Goal: Communication & Community: Answer question/provide support

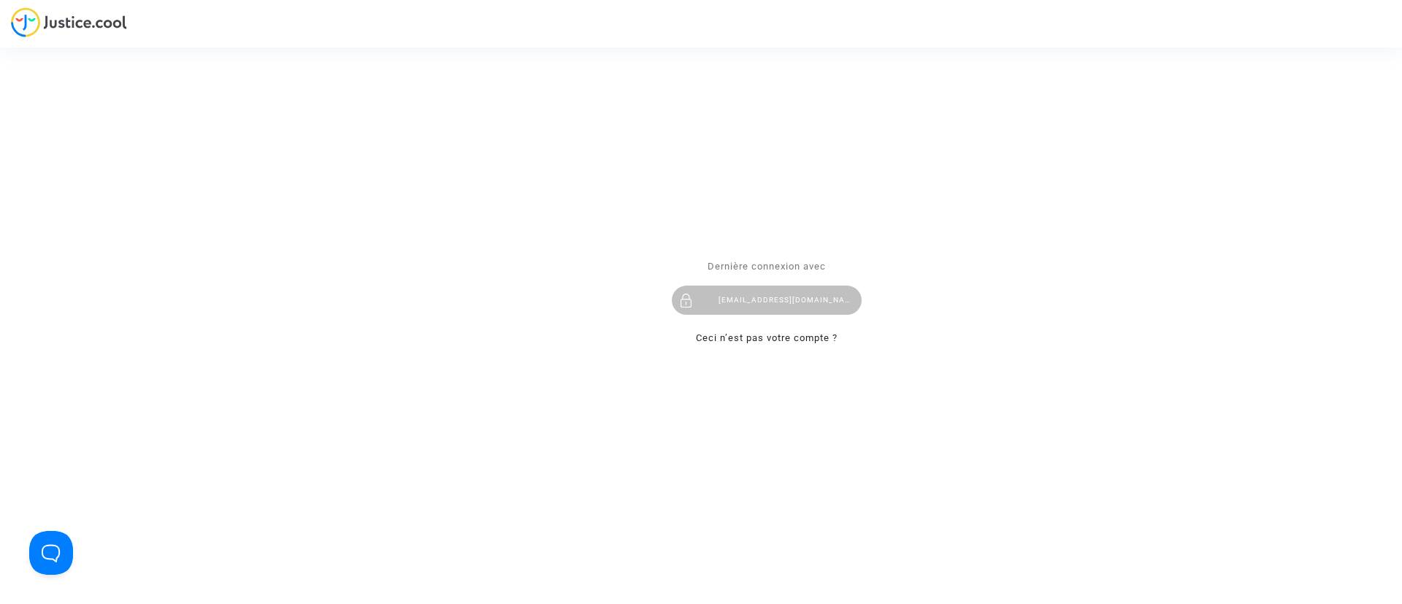
drag, startPoint x: 769, startPoint y: 299, endPoint x: 764, endPoint y: 267, distance: 32.5
click at [770, 299] on div "claracoulon.pitcher@gmail.com" at bounding box center [767, 300] width 190 height 29
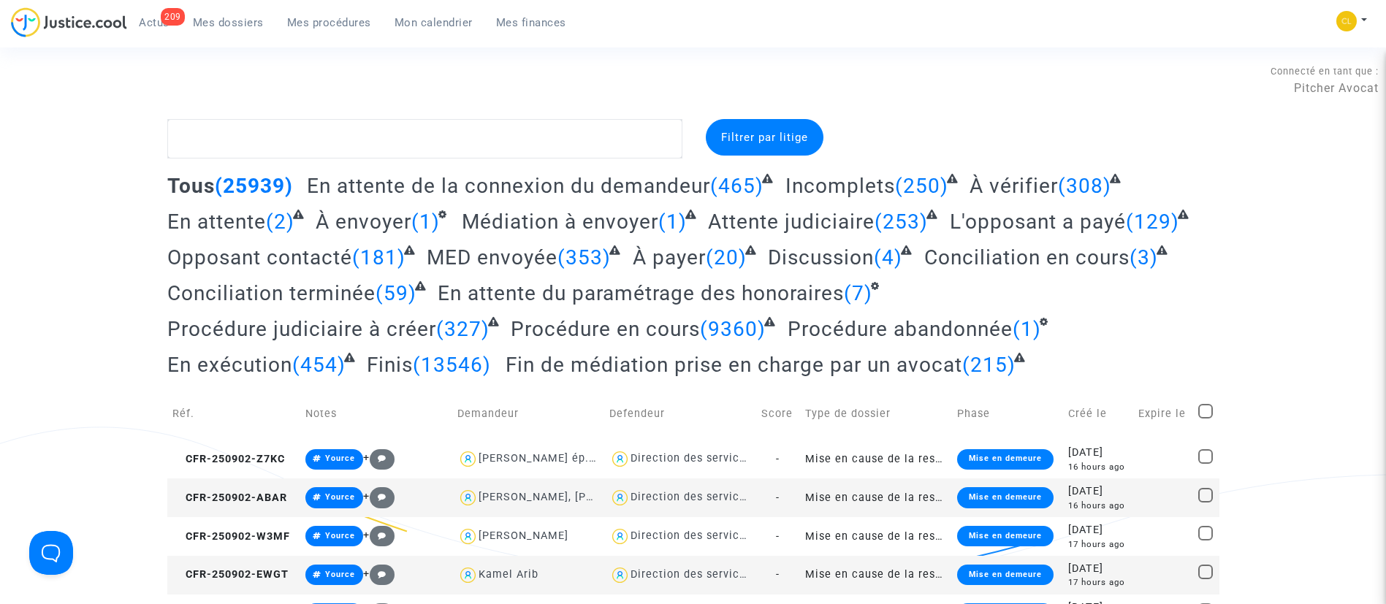
click at [436, 26] on span "Mon calendrier" at bounding box center [433, 22] width 78 height 13
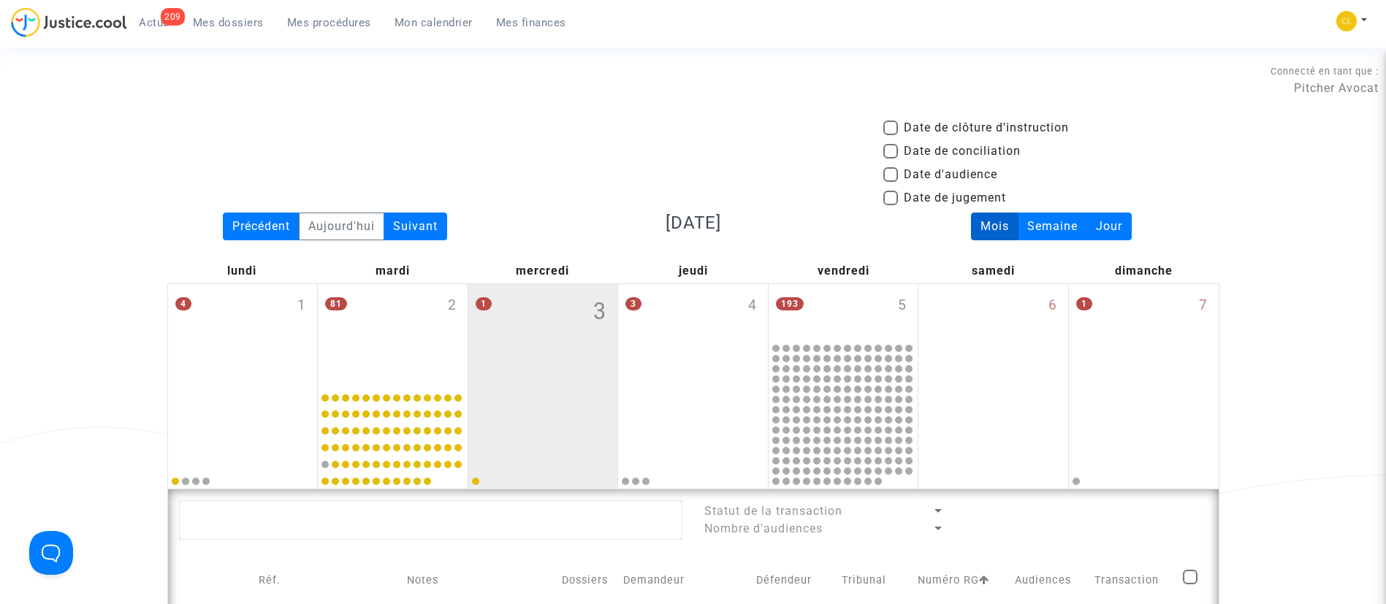
click at [921, 169] on span "Date d'audience" at bounding box center [950, 175] width 93 height 18
click at [890, 182] on input "Date d'audience" at bounding box center [890, 182] width 1 height 1
checkbox input "true"
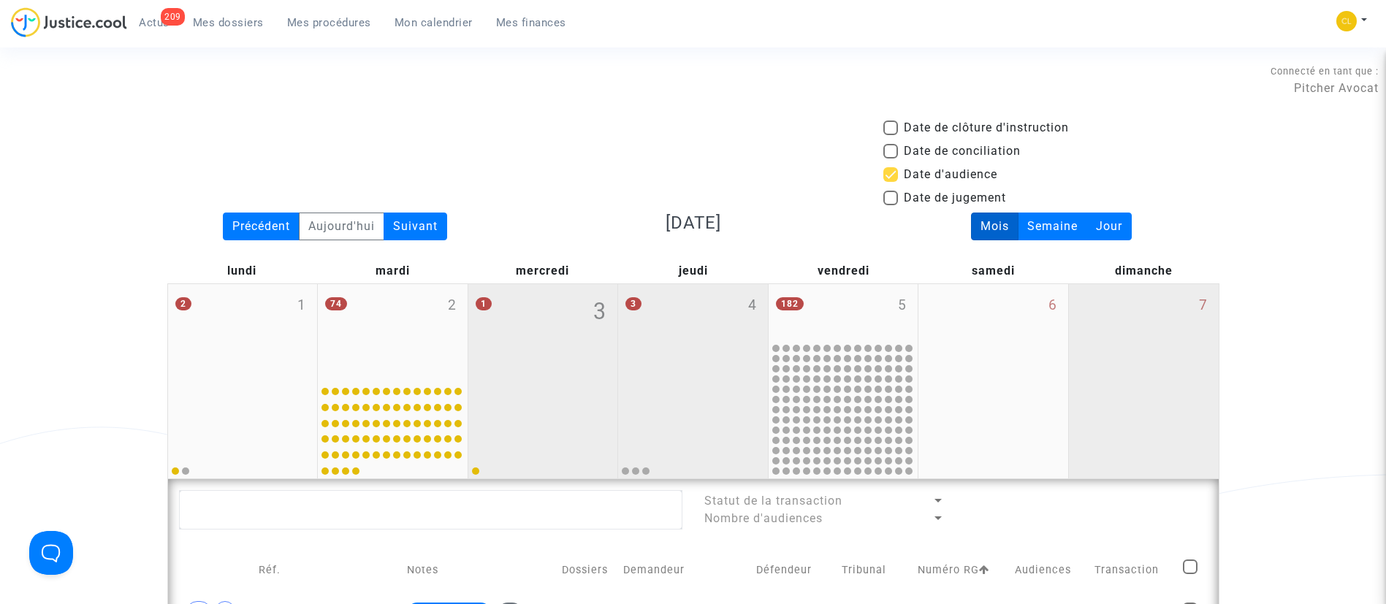
click at [678, 333] on div "3 4" at bounding box center [693, 331] width 150 height 95
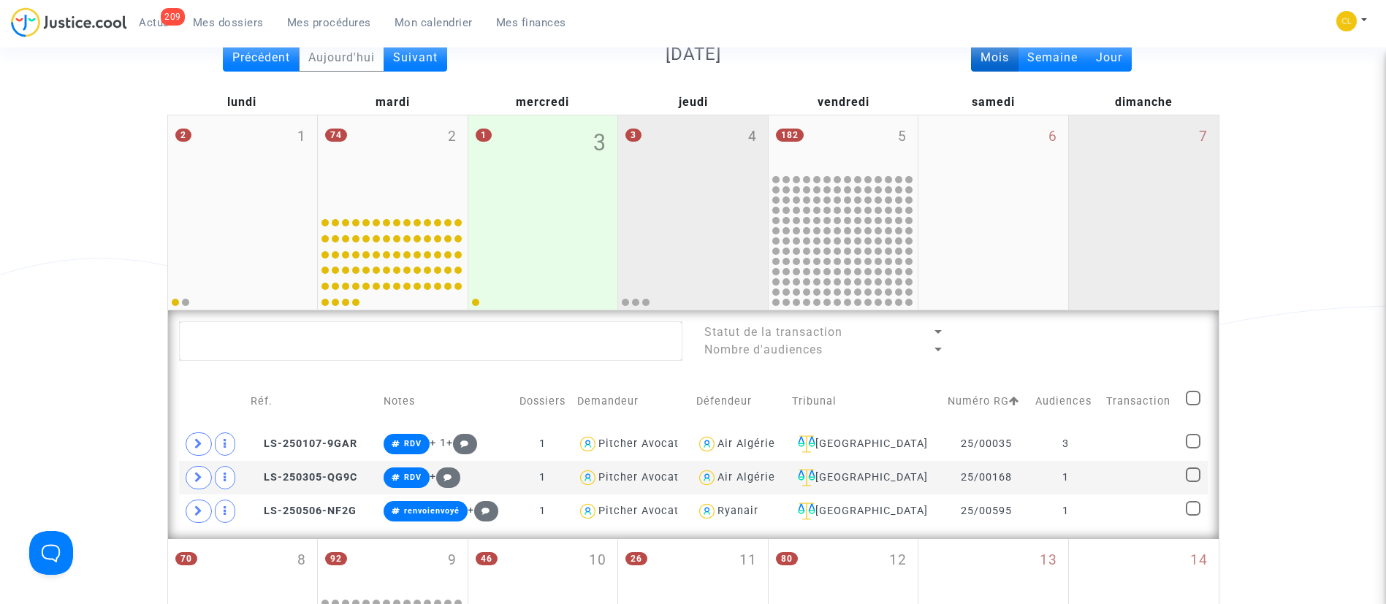
scroll to position [110, 0]
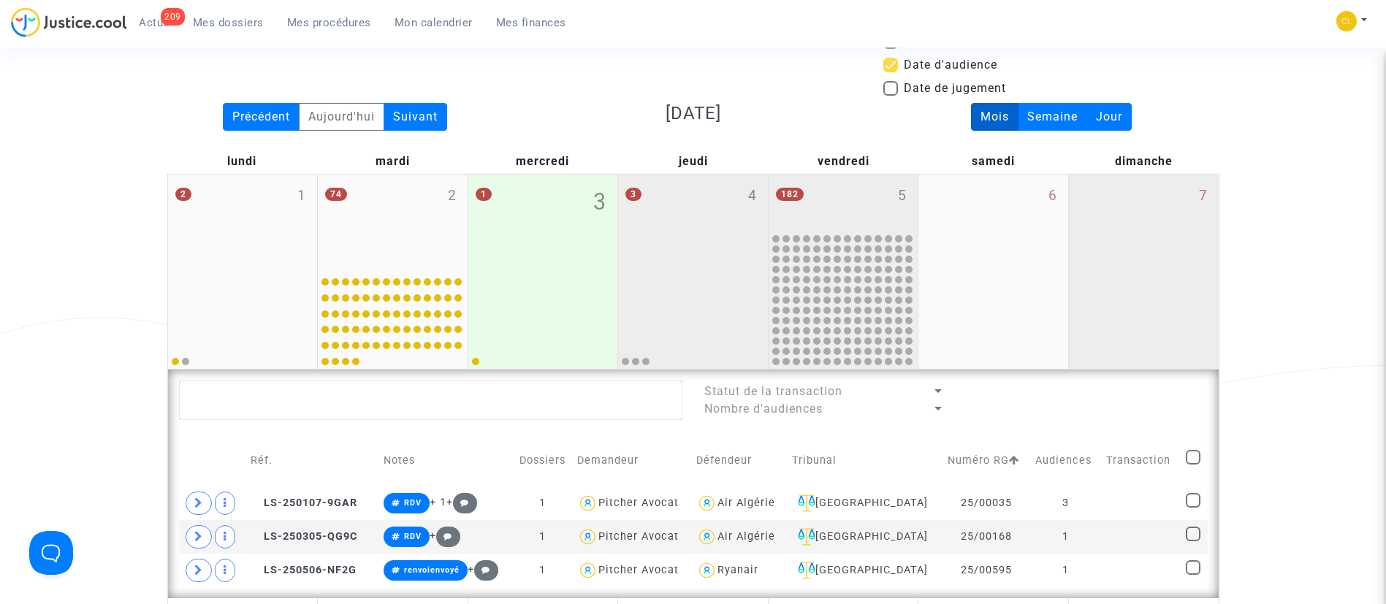
click at [824, 191] on div "182 5" at bounding box center [843, 203] width 150 height 57
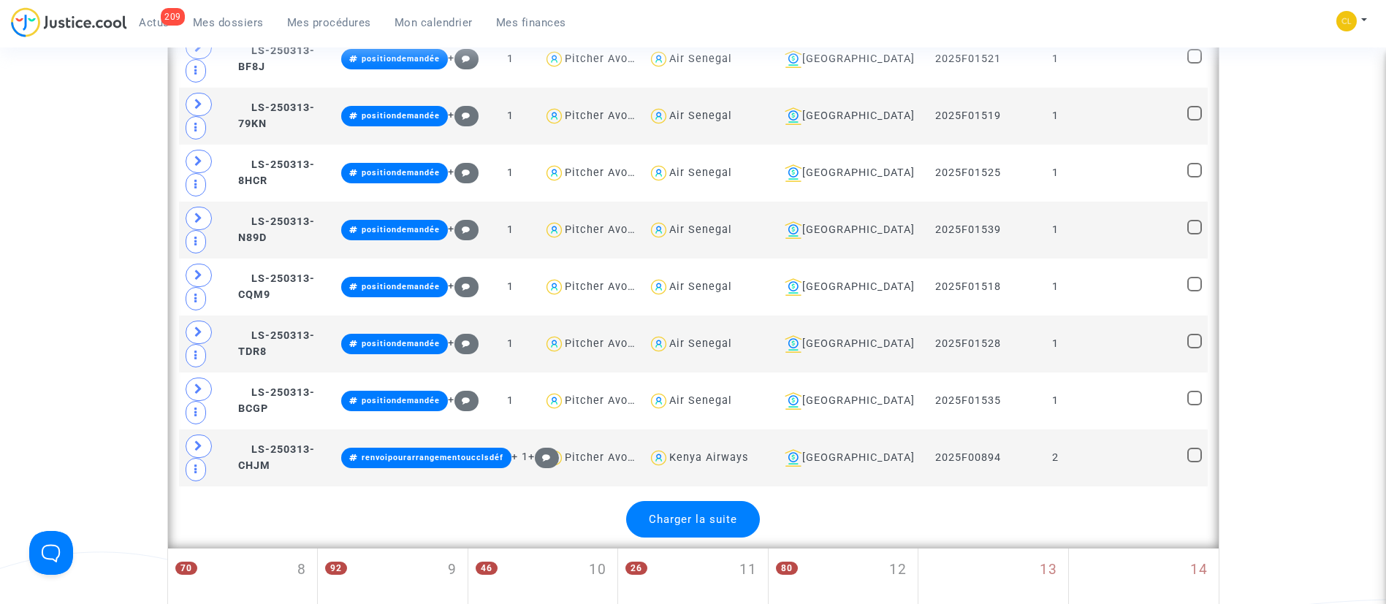
scroll to position [3177, 0]
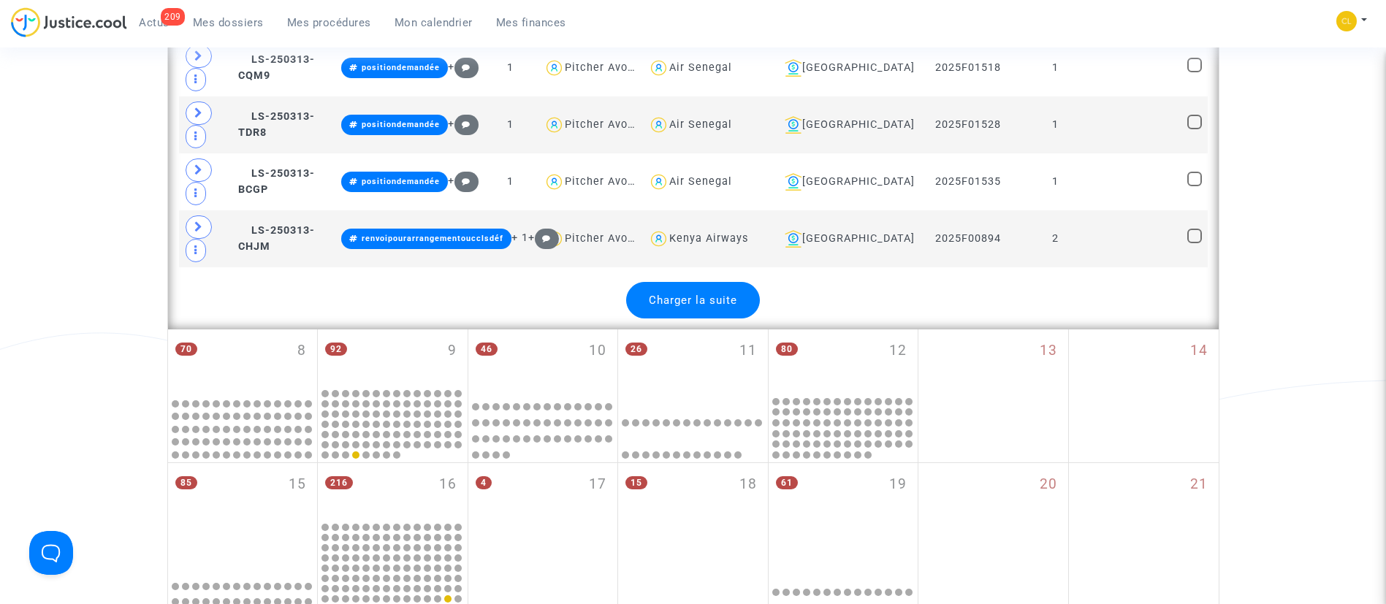
click at [695, 307] on span "Charger la suite" at bounding box center [693, 300] width 88 height 13
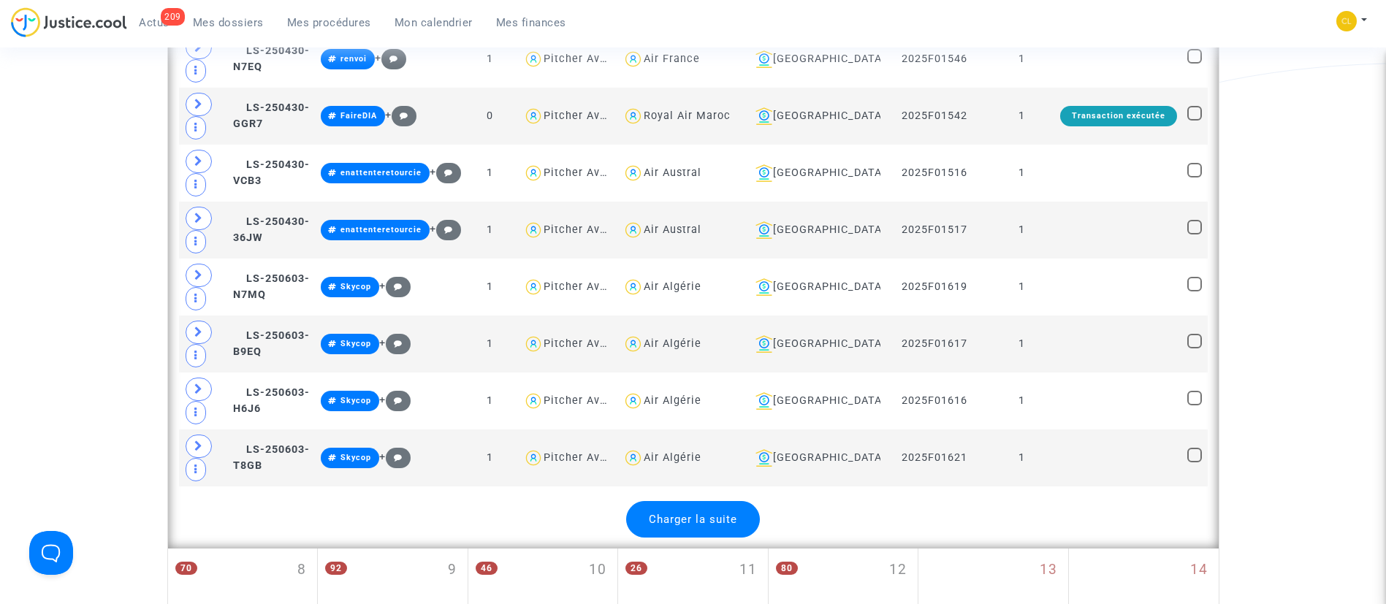
scroll to position [6026, 0]
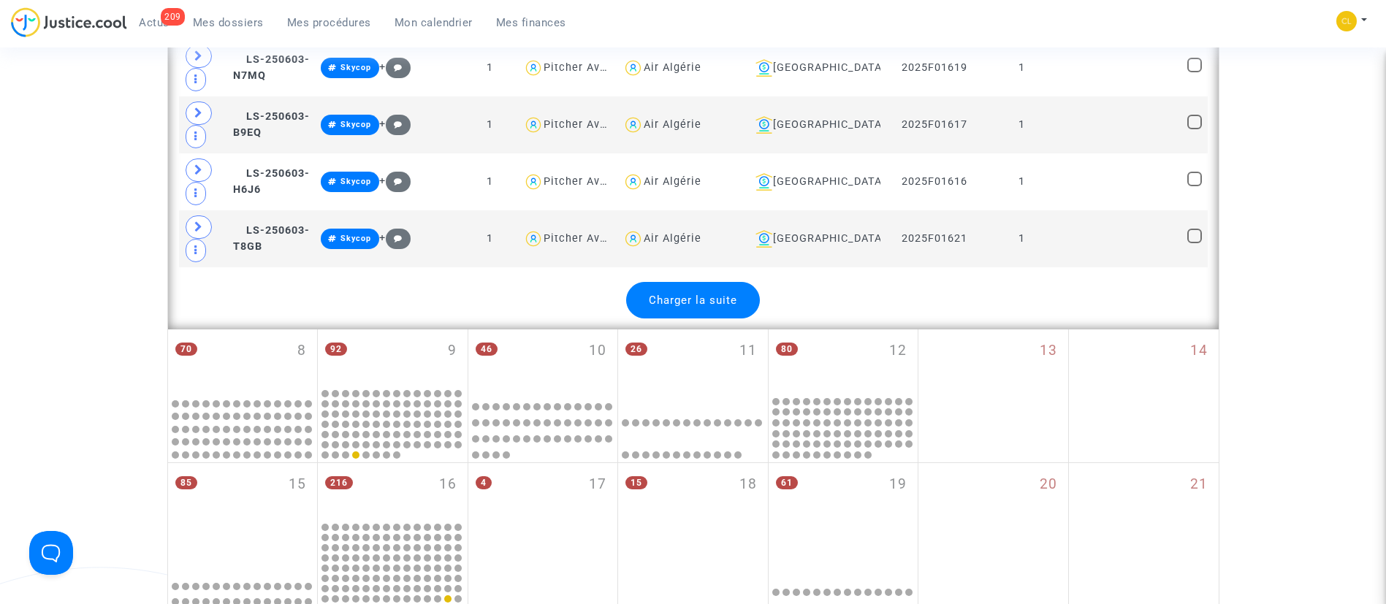
click at [698, 307] on span "Charger la suite" at bounding box center [693, 300] width 88 height 13
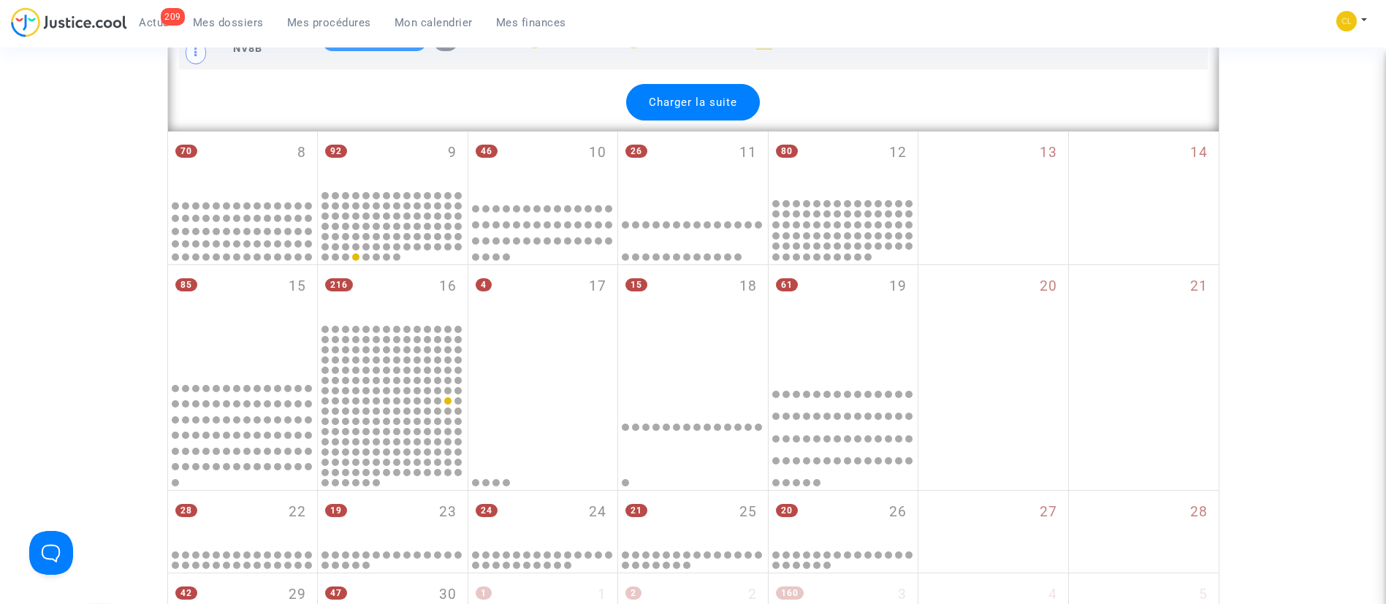
scroll to position [8875, 0]
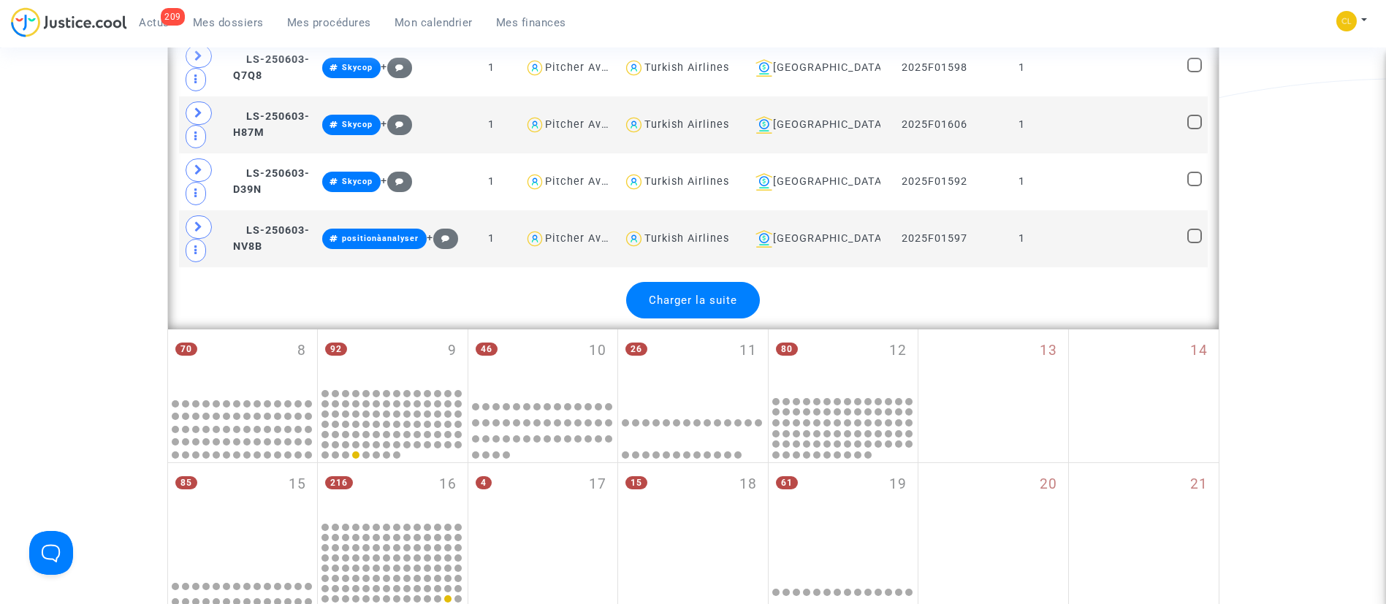
click at [730, 302] on div "Charger la suite" at bounding box center [693, 300] width 134 height 37
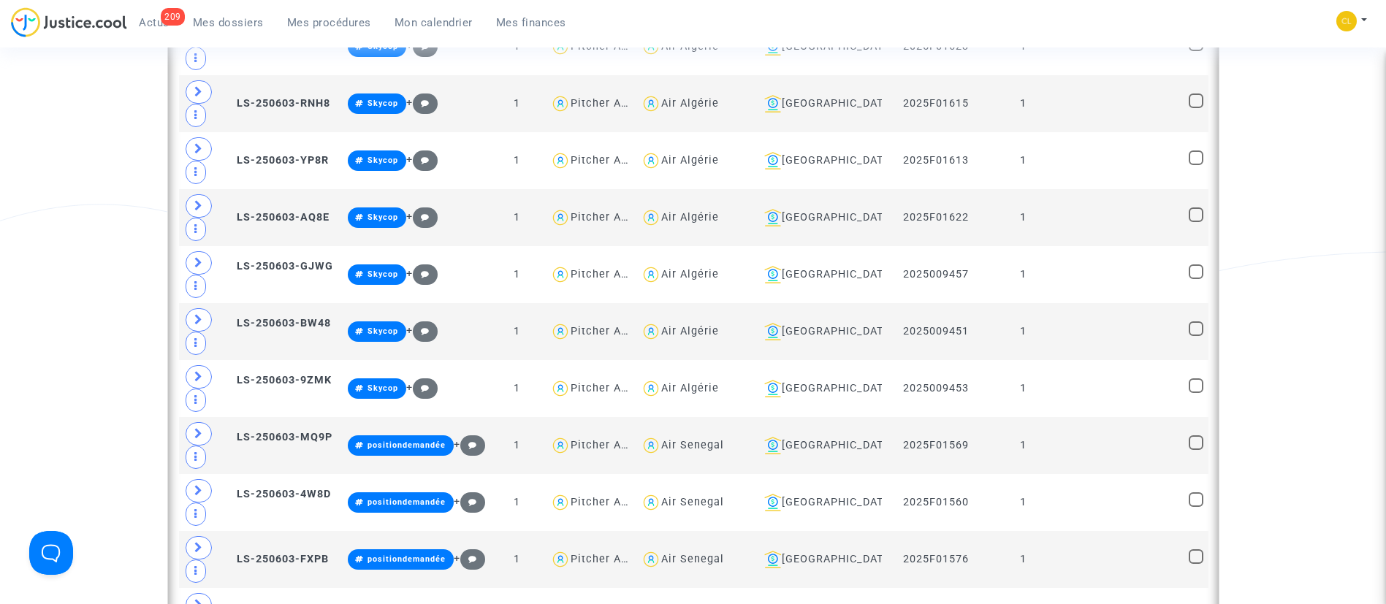
scroll to position [6355, 0]
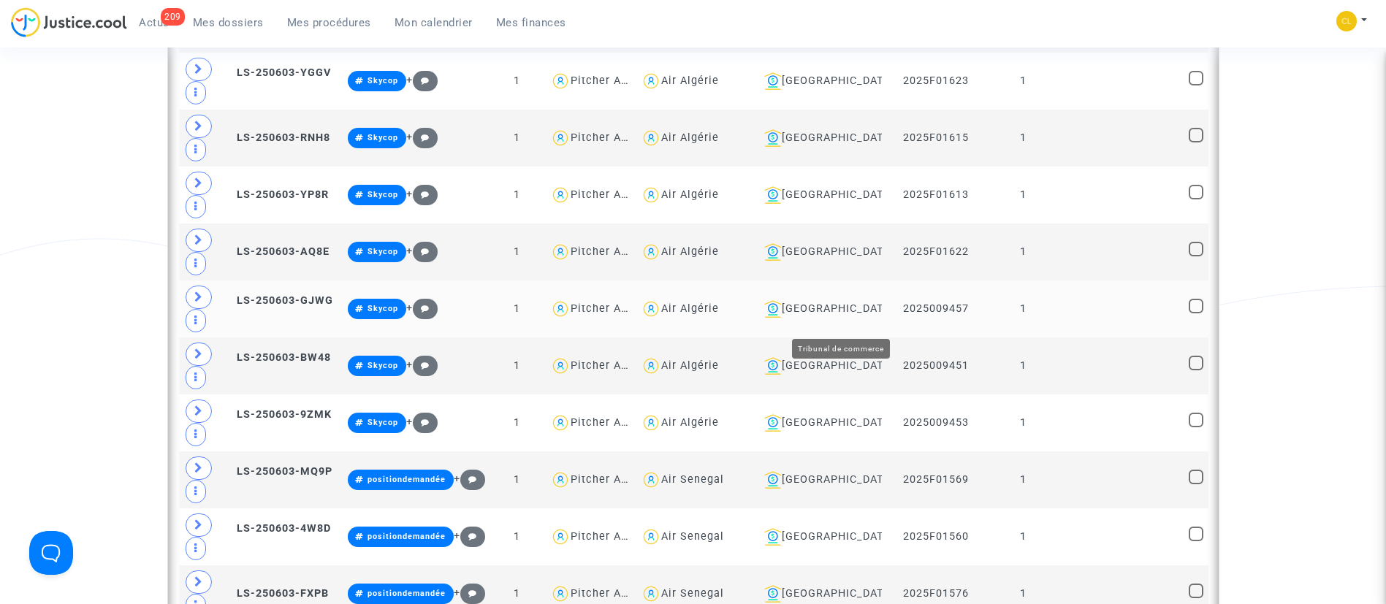
click at [844, 318] on div "[GEOGRAPHIC_DATA]" at bounding box center [817, 309] width 118 height 18
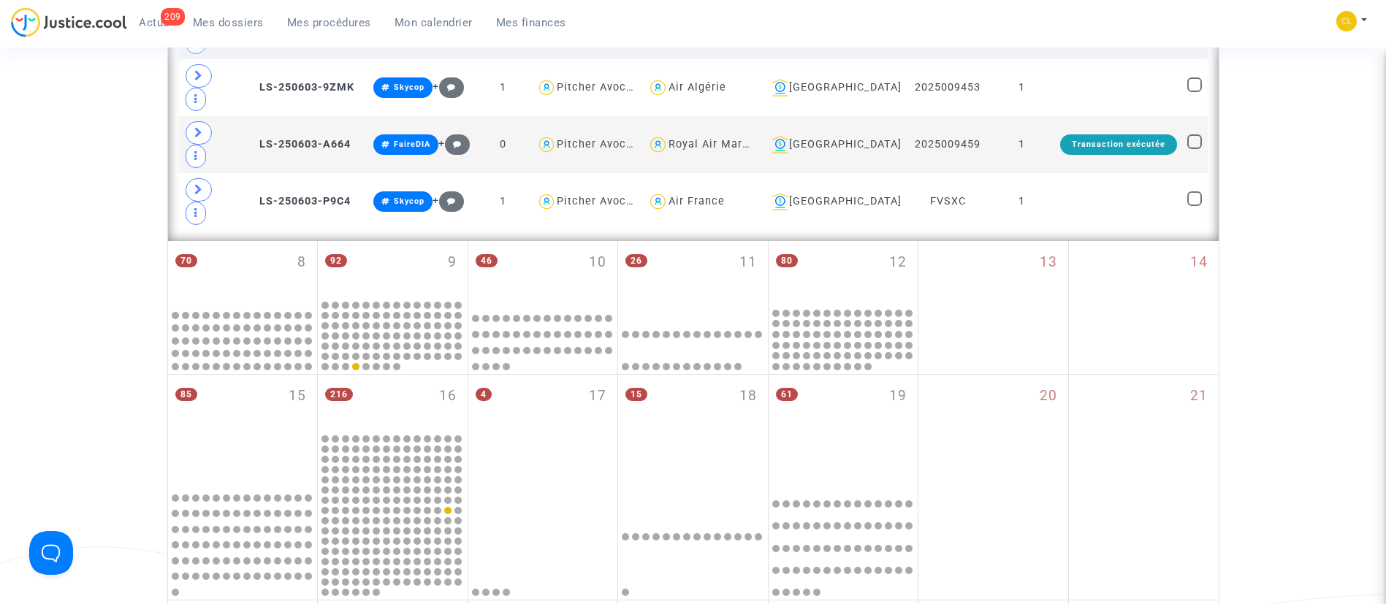
scroll to position [361, 0]
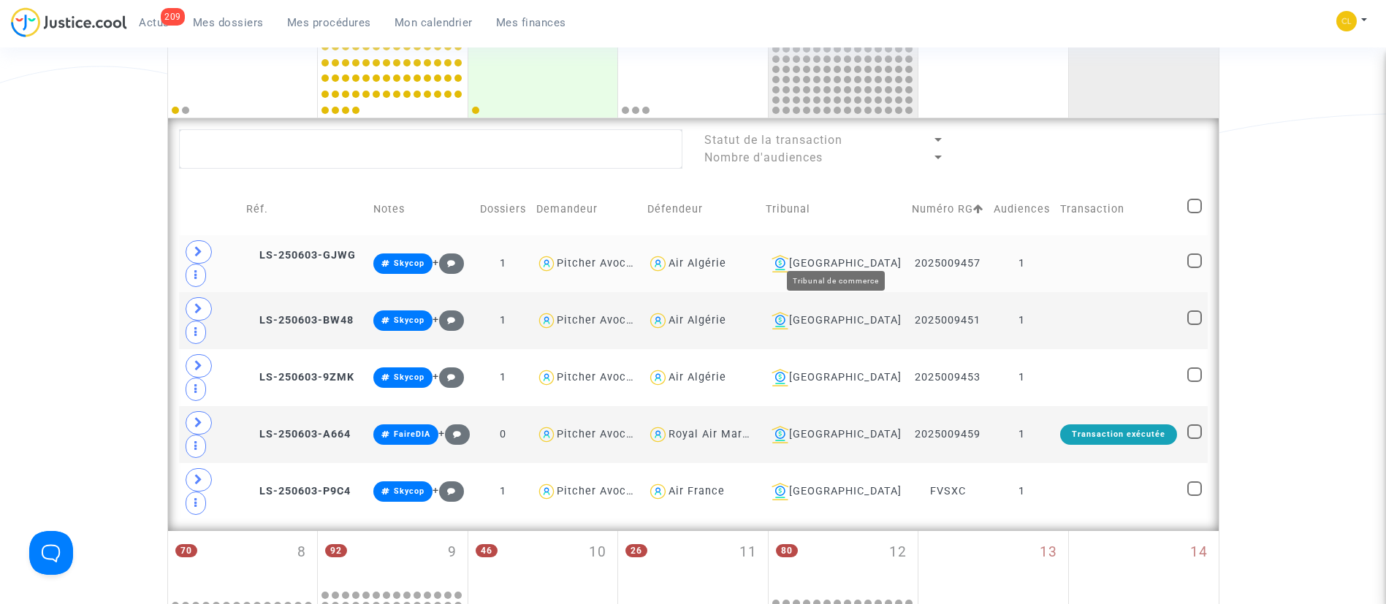
click at [838, 255] on div "[GEOGRAPHIC_DATA]" at bounding box center [834, 264] width 136 height 18
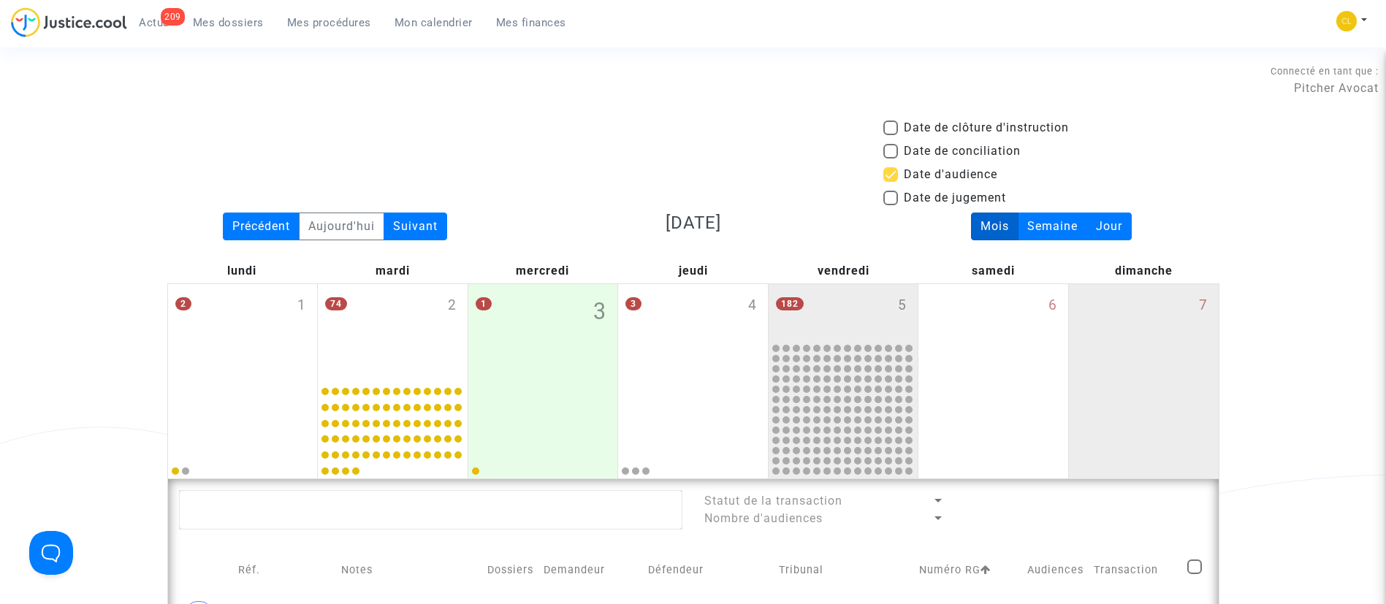
scroll to position [548, 0]
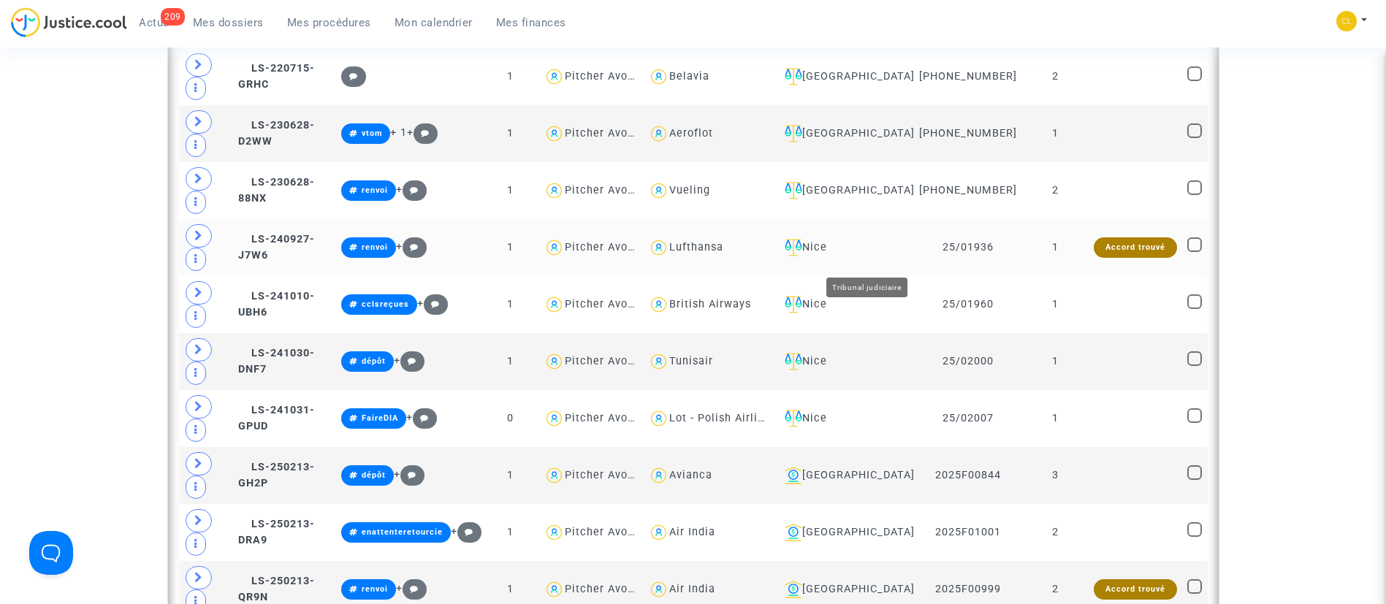
click at [845, 256] on div "Nice" at bounding box center [844, 248] width 130 height 18
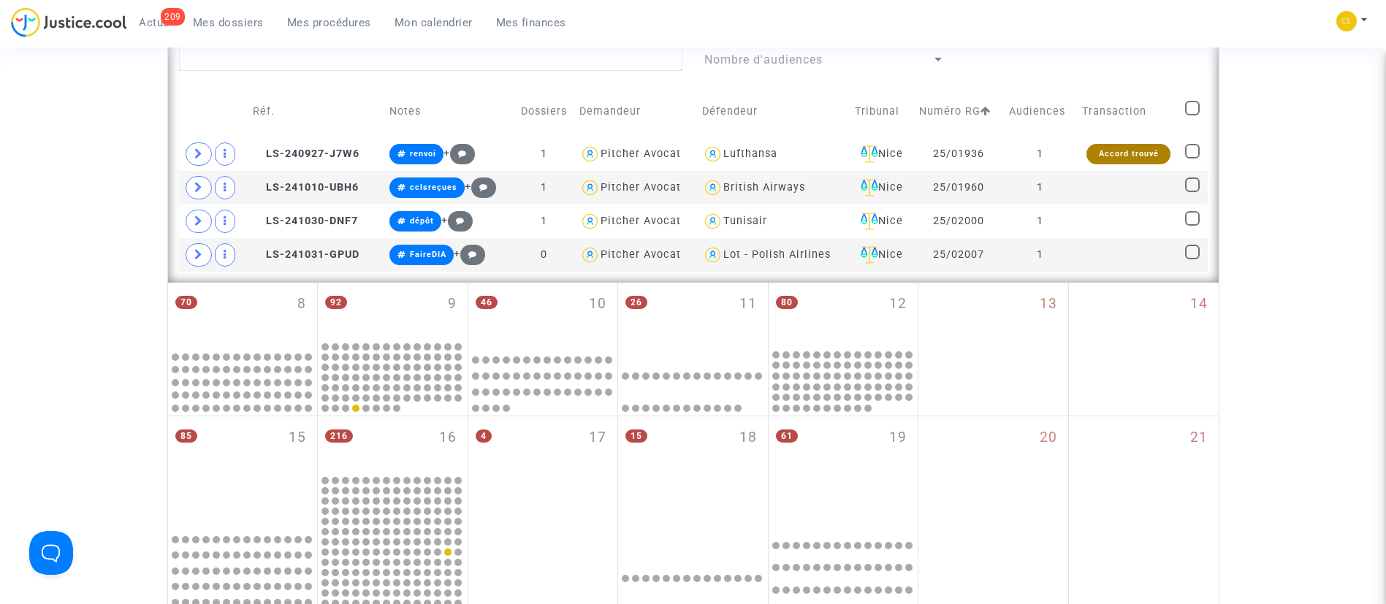
scroll to position [438, 0]
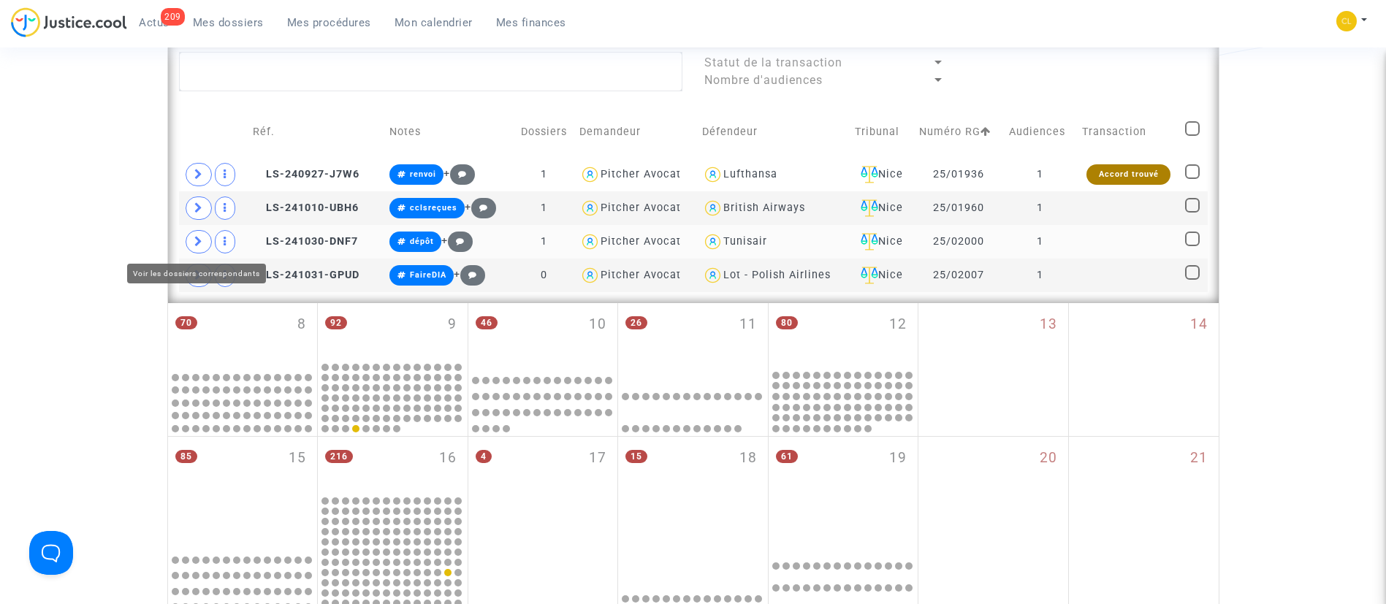
click at [191, 247] on span at bounding box center [199, 241] width 26 height 23
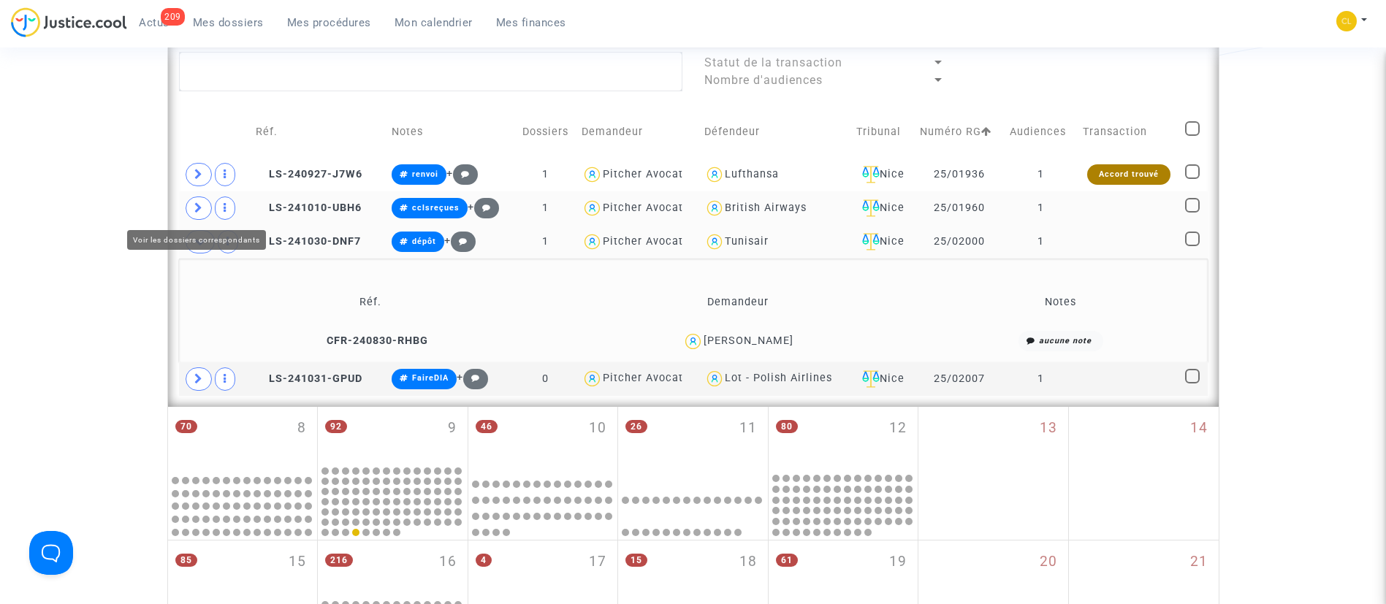
drag, startPoint x: 197, startPoint y: 210, endPoint x: 199, endPoint y: 191, distance: 19.1
click at [197, 208] on icon at bounding box center [198, 207] width 9 height 11
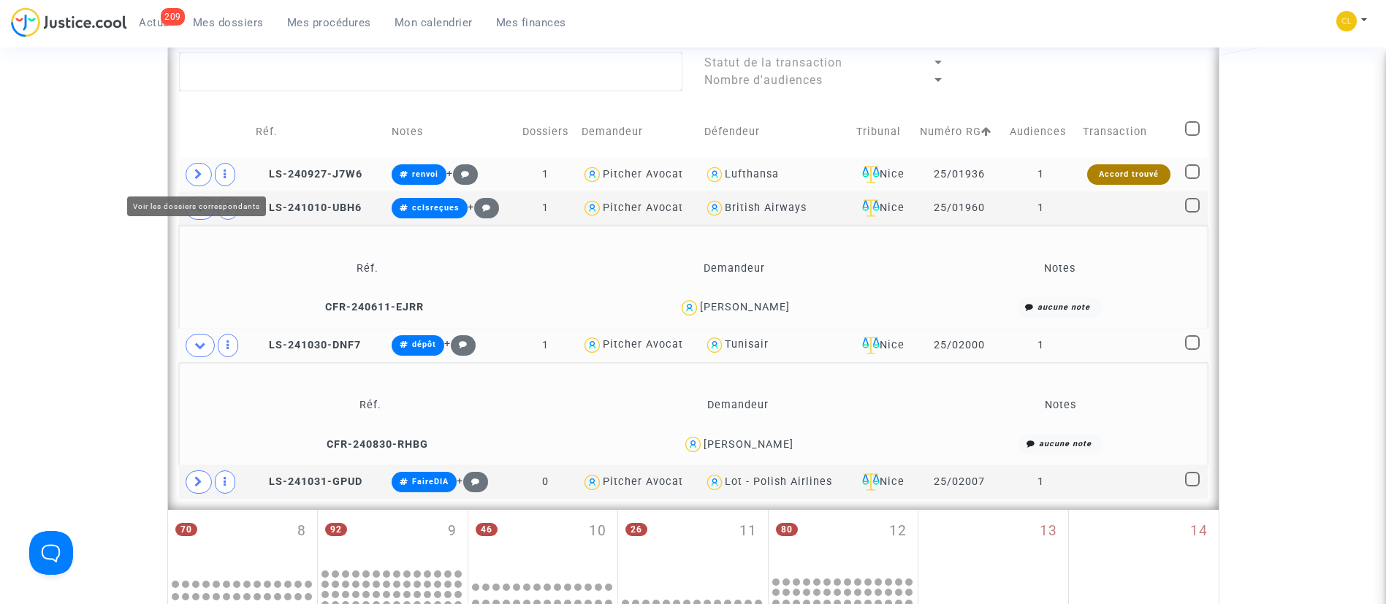
click at [199, 164] on span at bounding box center [199, 174] width 26 height 23
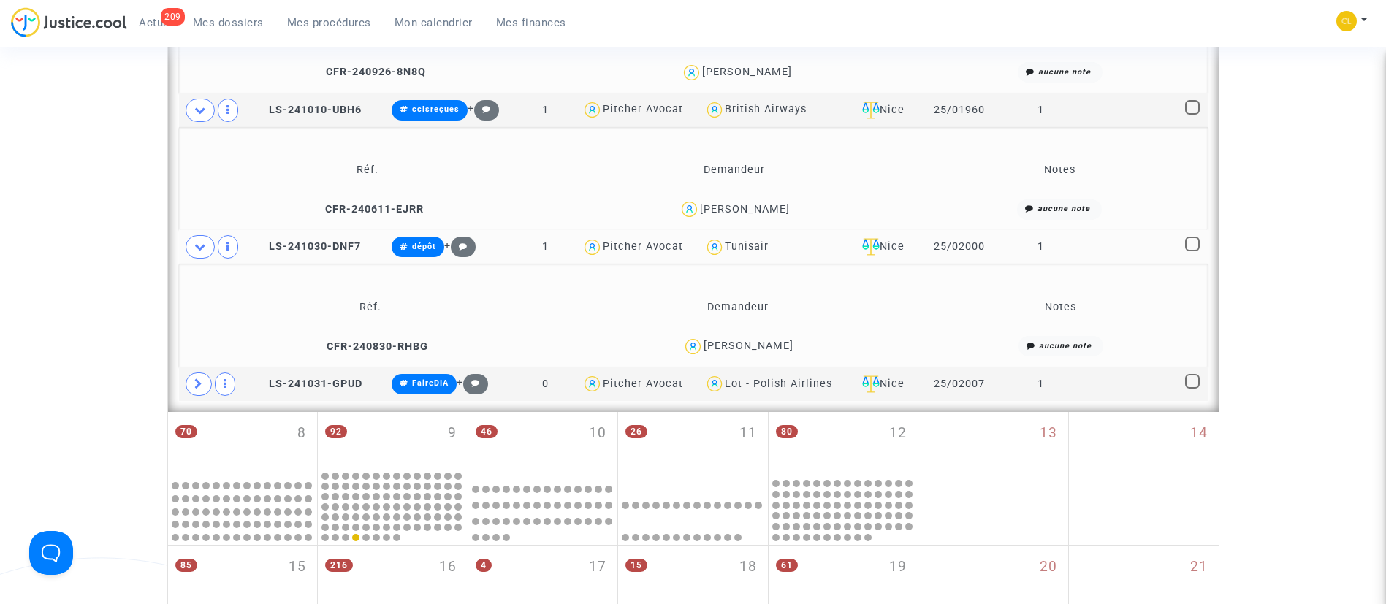
scroll to position [767, 0]
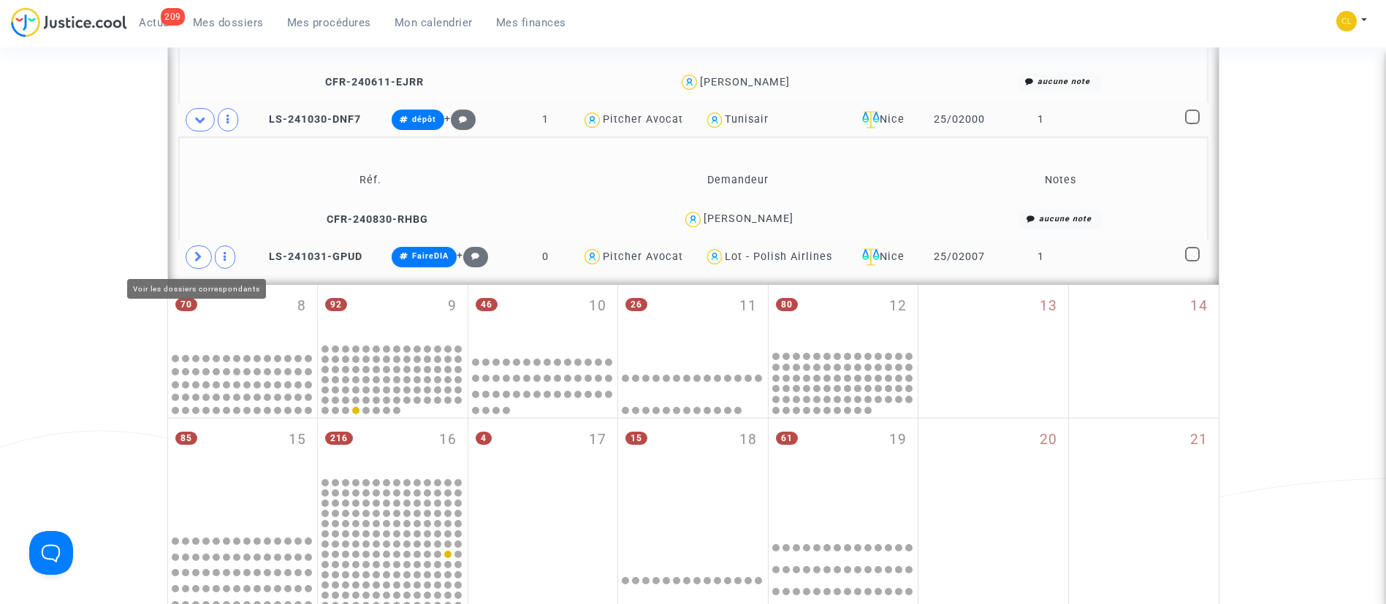
click at [191, 252] on span at bounding box center [199, 256] width 26 height 23
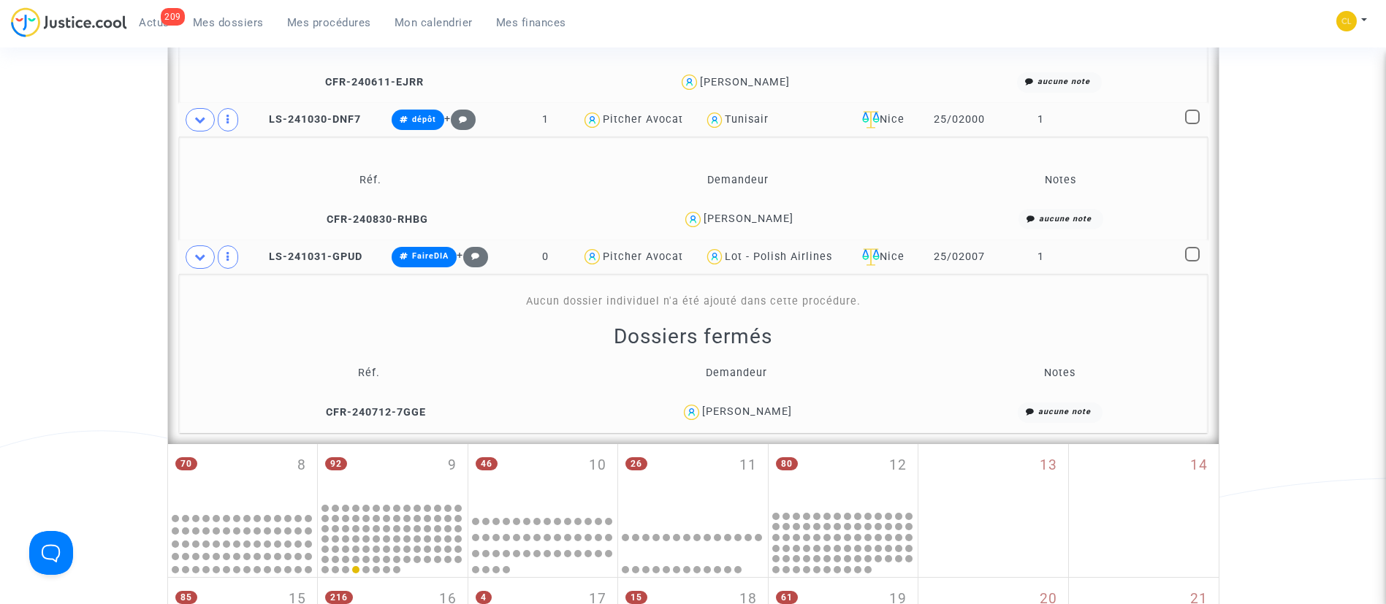
scroll to position [657, 0]
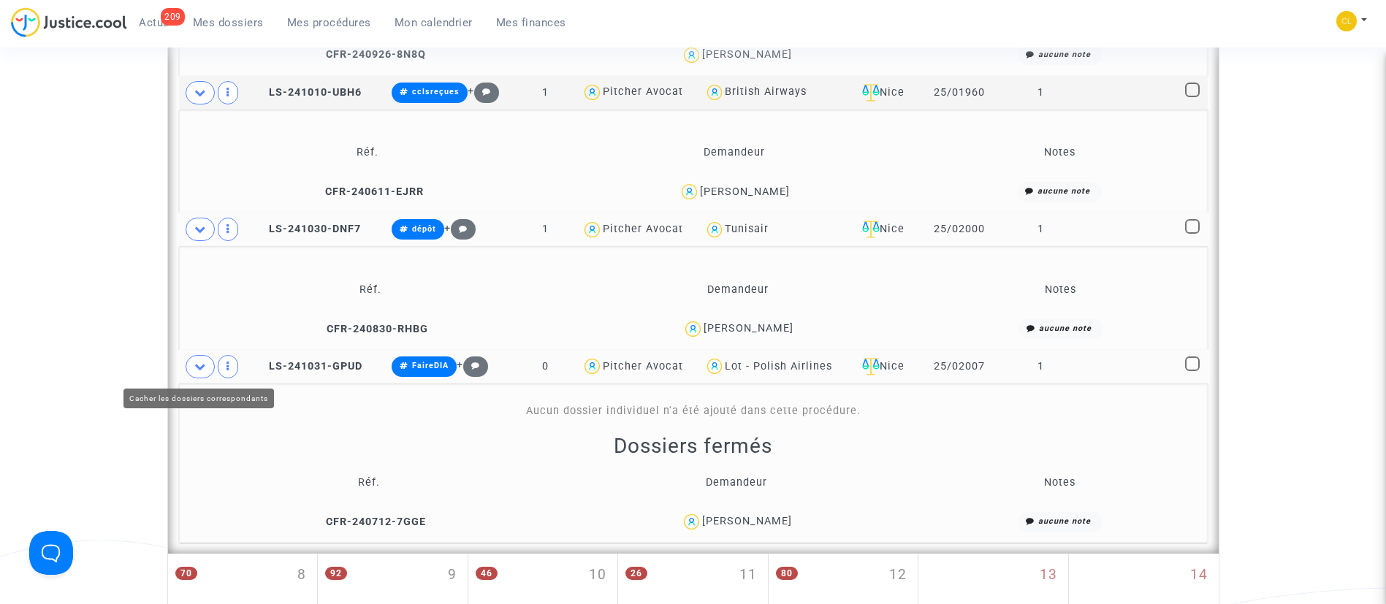
click at [202, 364] on icon at bounding box center [200, 366] width 12 height 11
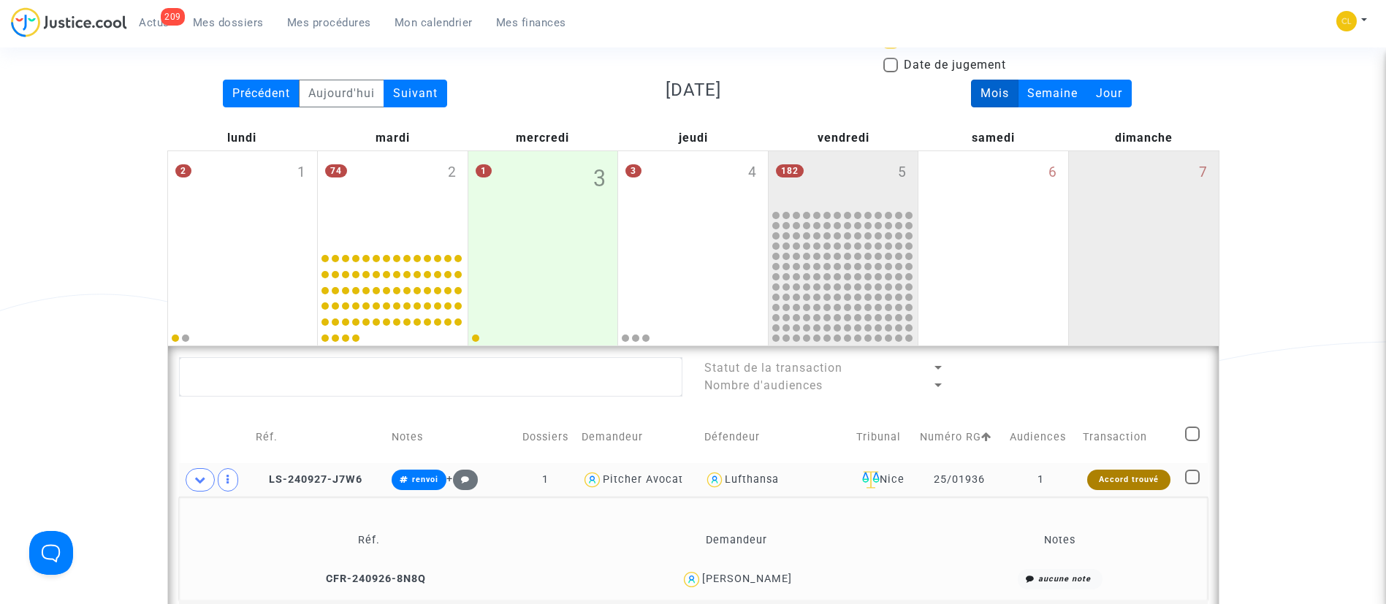
scroll to position [110, 0]
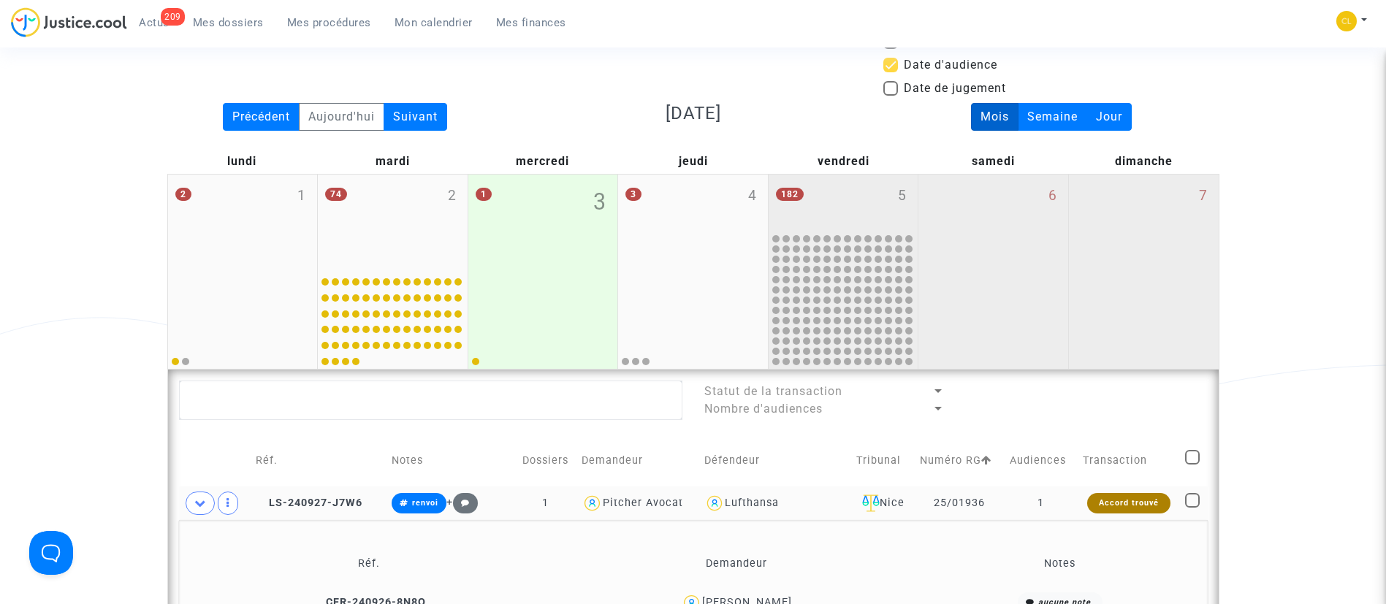
click at [957, 258] on div "6" at bounding box center [993, 272] width 150 height 194
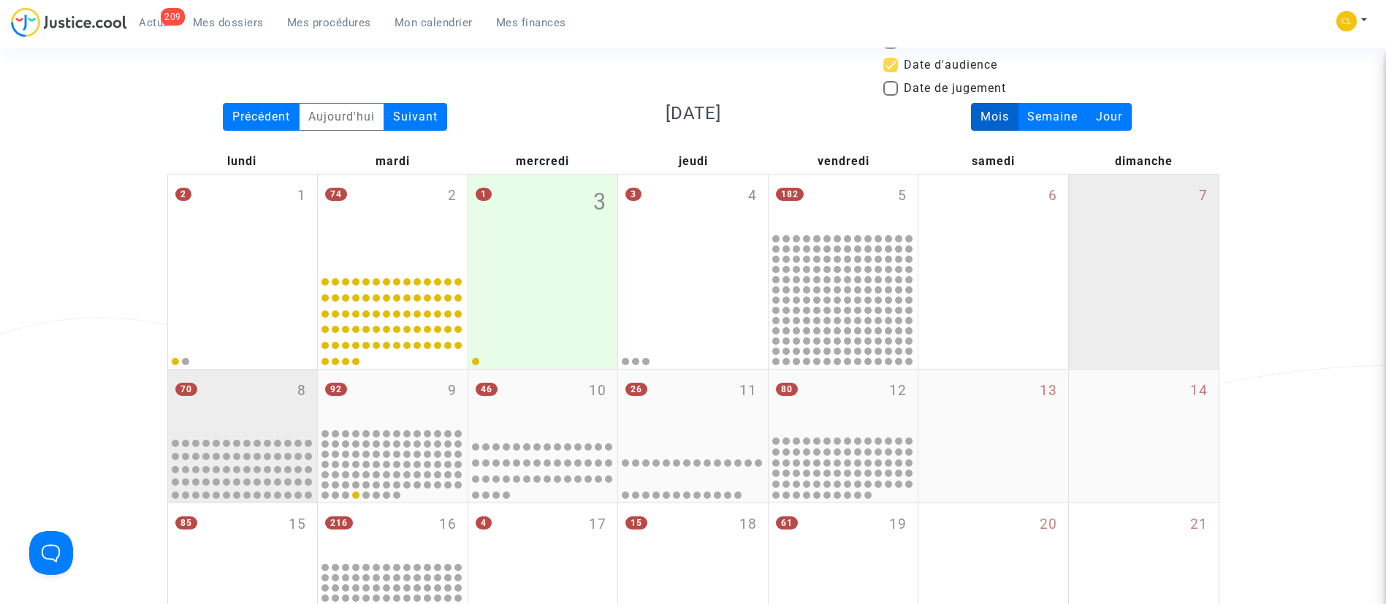
click at [213, 408] on div "70 8" at bounding box center [243, 402] width 150 height 64
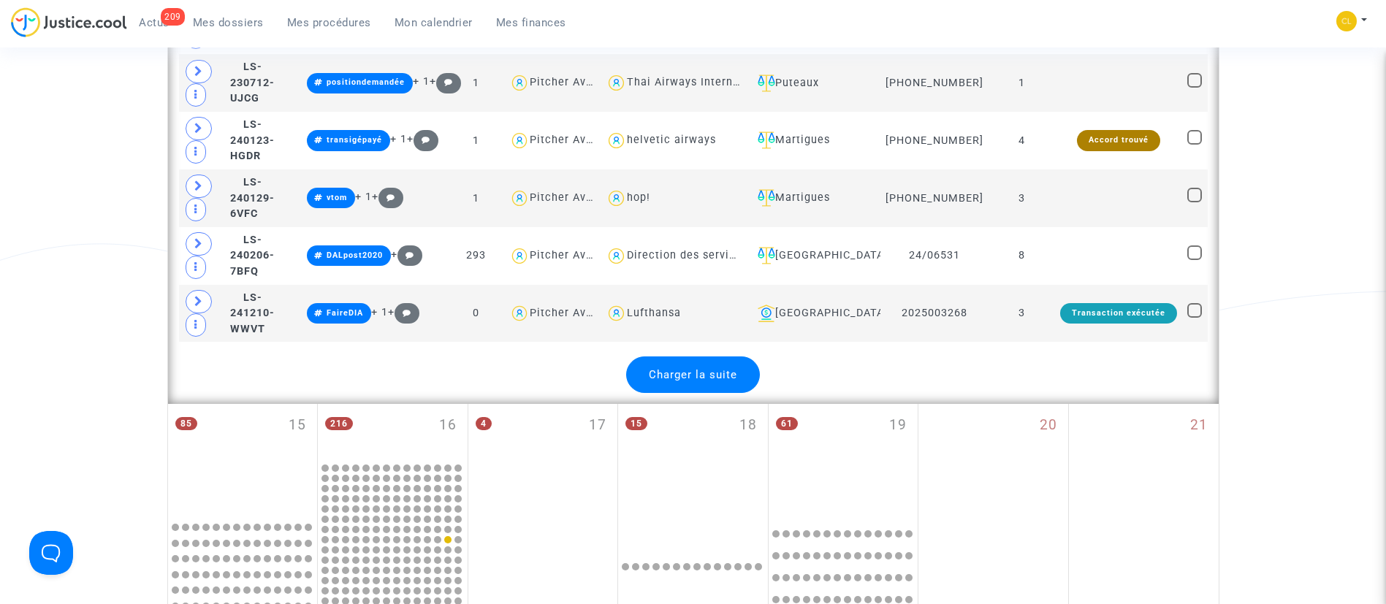
scroll to position [3287, 0]
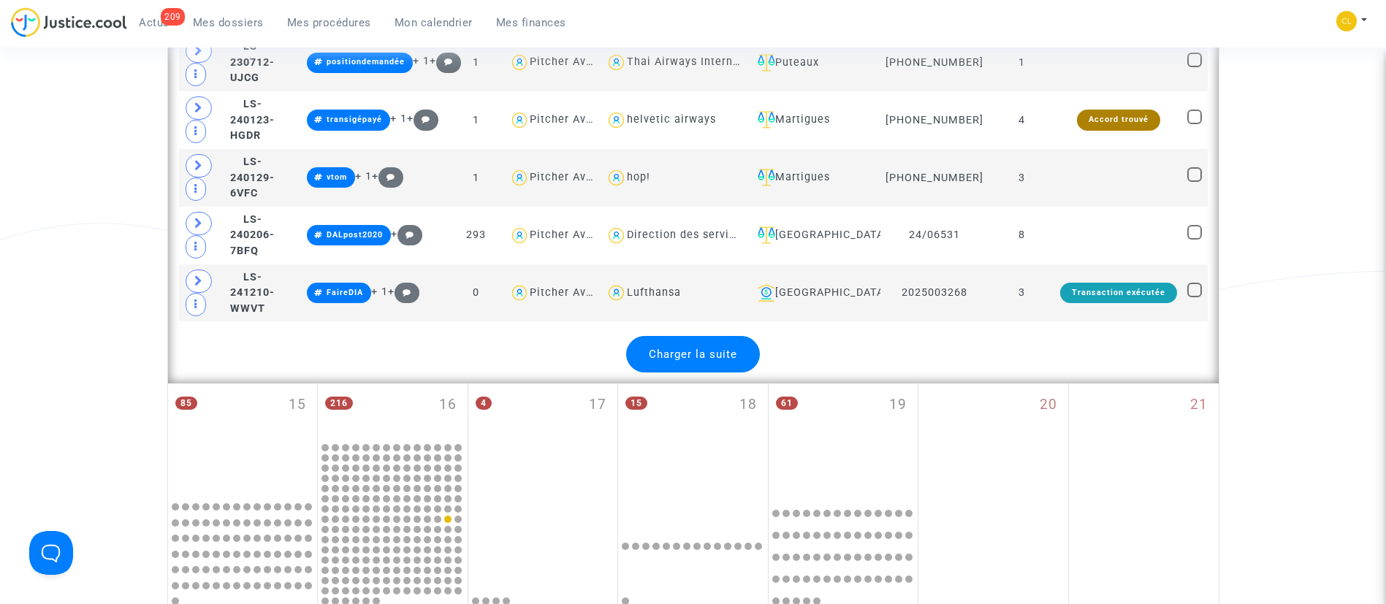
click at [687, 348] on span "Charger la suite" at bounding box center [693, 354] width 88 height 13
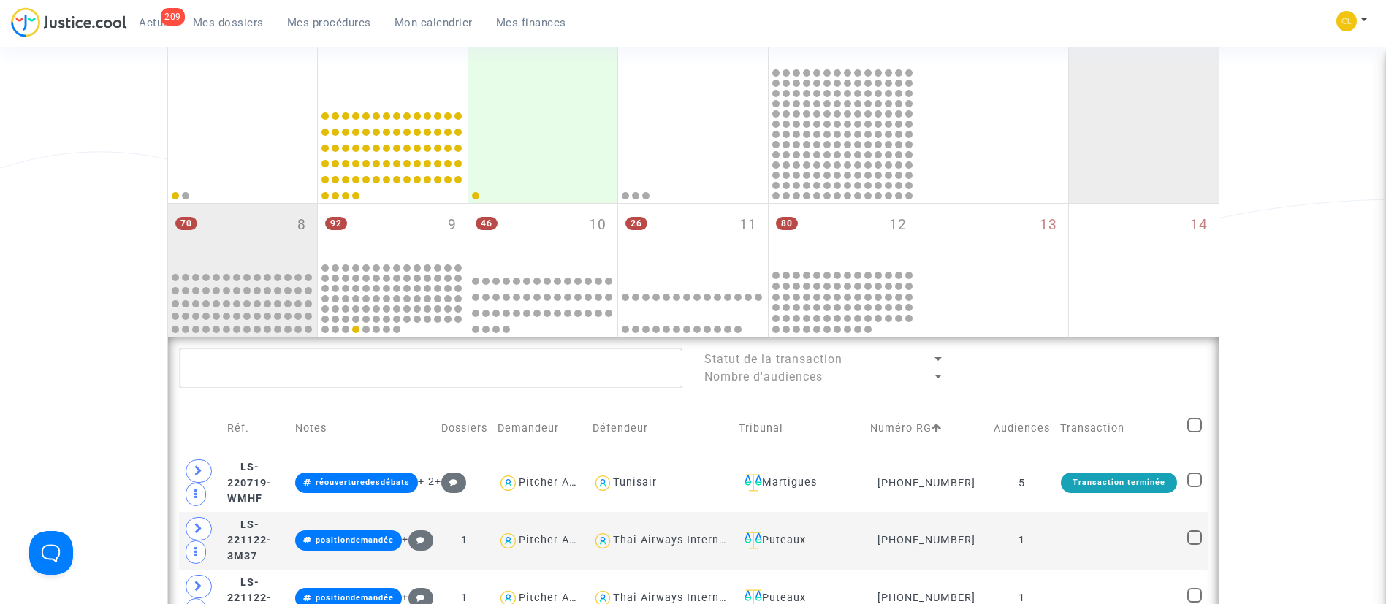
scroll to position [0, 0]
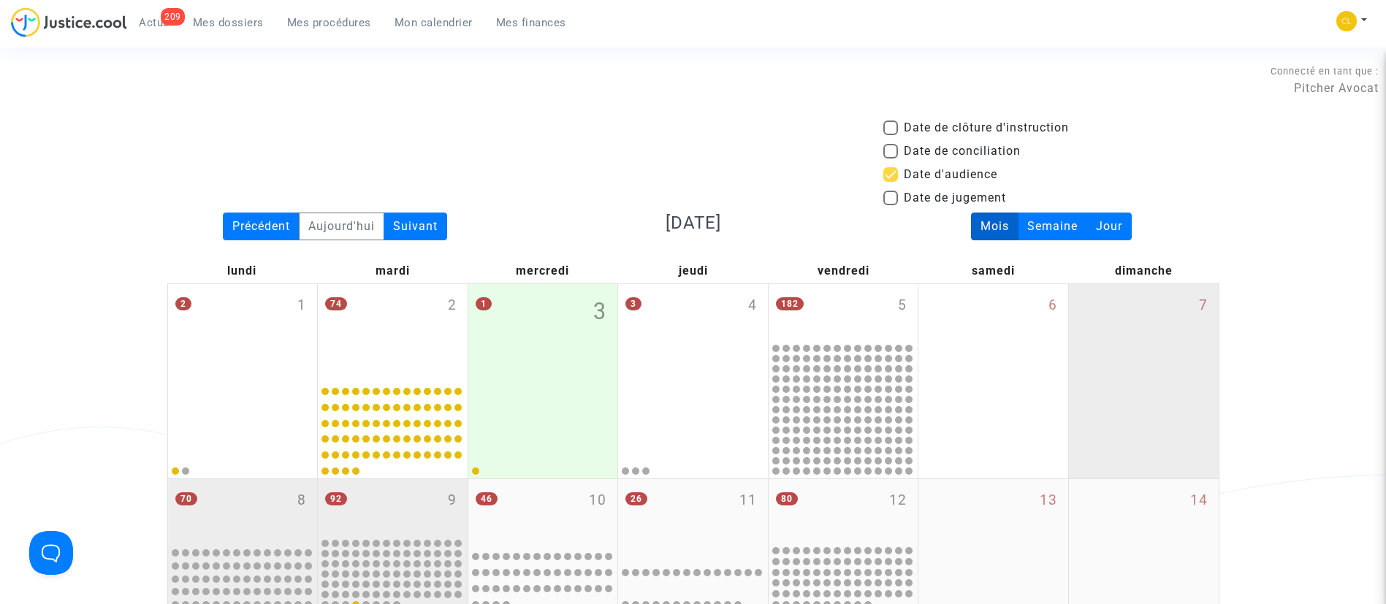
click at [379, 501] on div "92 9" at bounding box center [393, 507] width 150 height 57
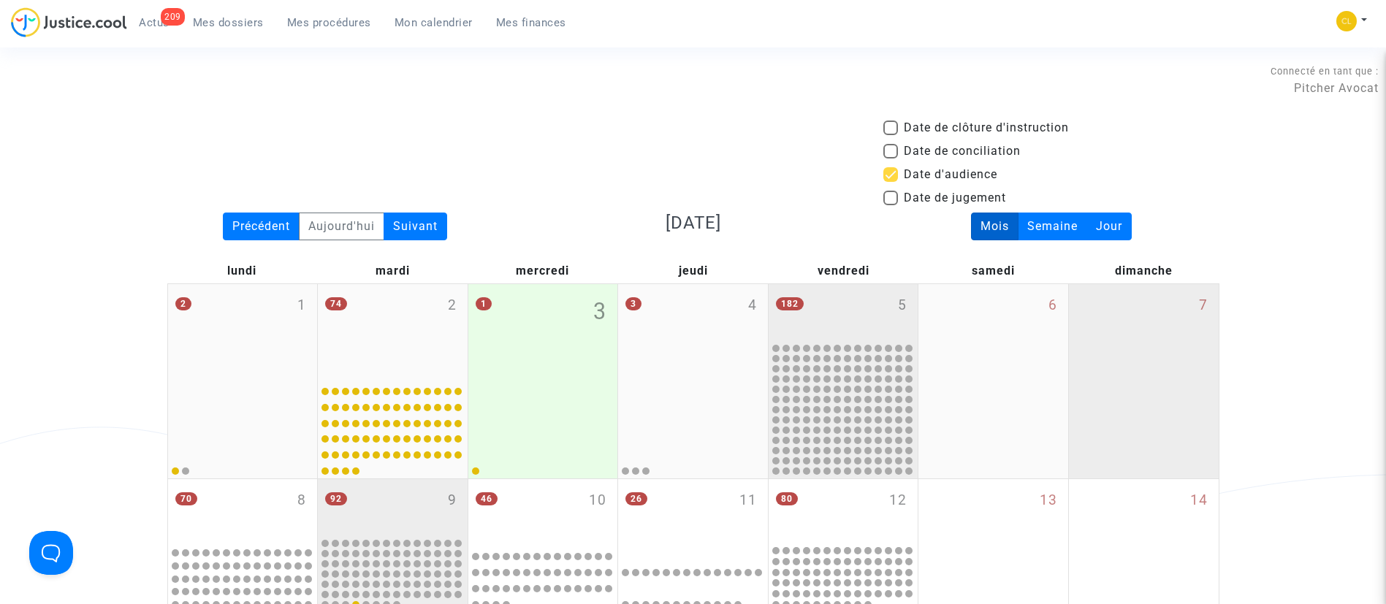
click at [873, 294] on div "182 5" at bounding box center [843, 312] width 150 height 57
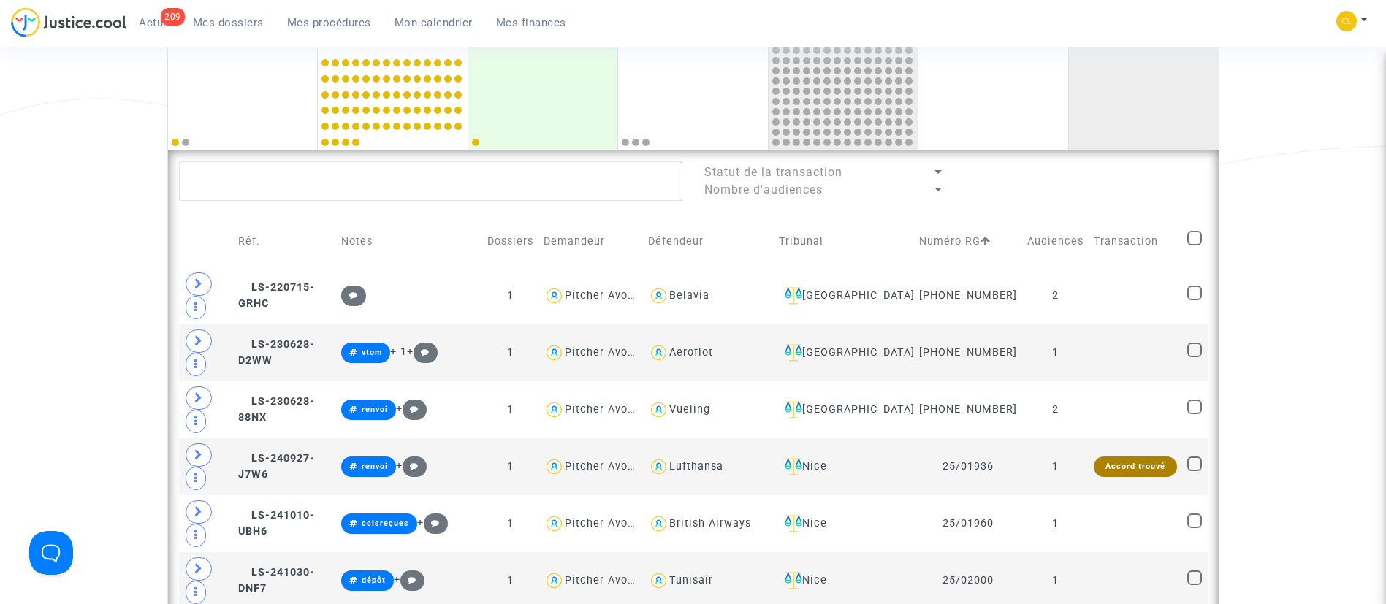
scroll to position [219, 0]
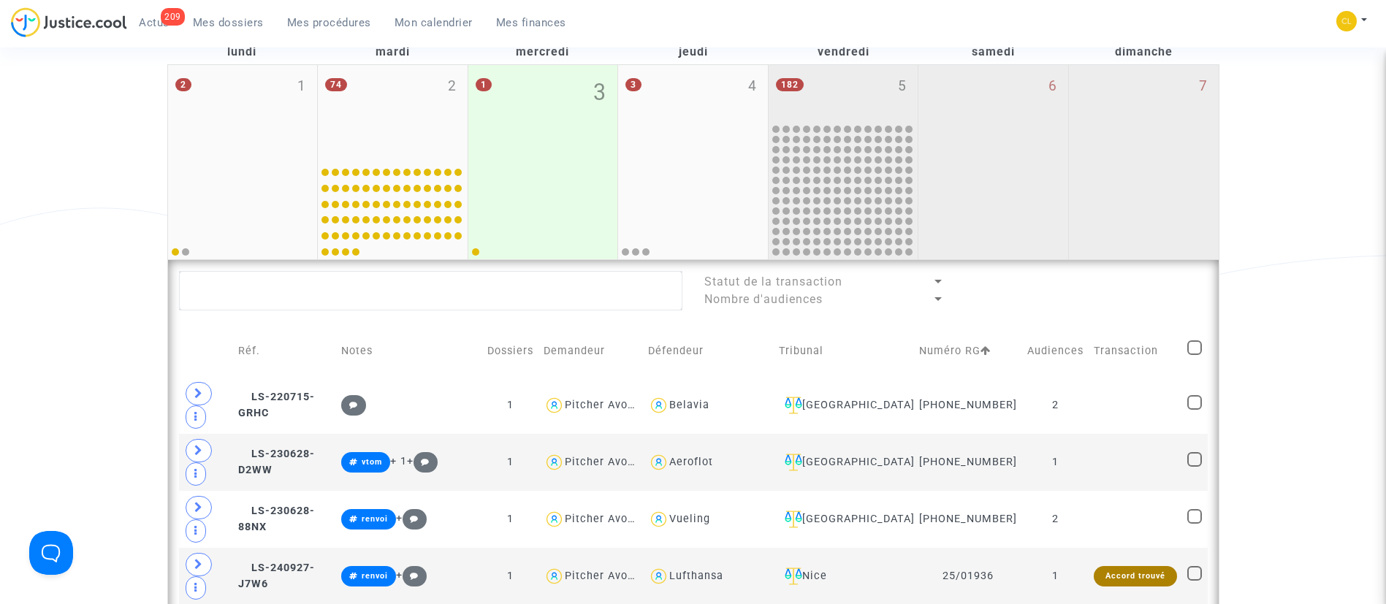
click at [961, 181] on div "6" at bounding box center [993, 162] width 150 height 194
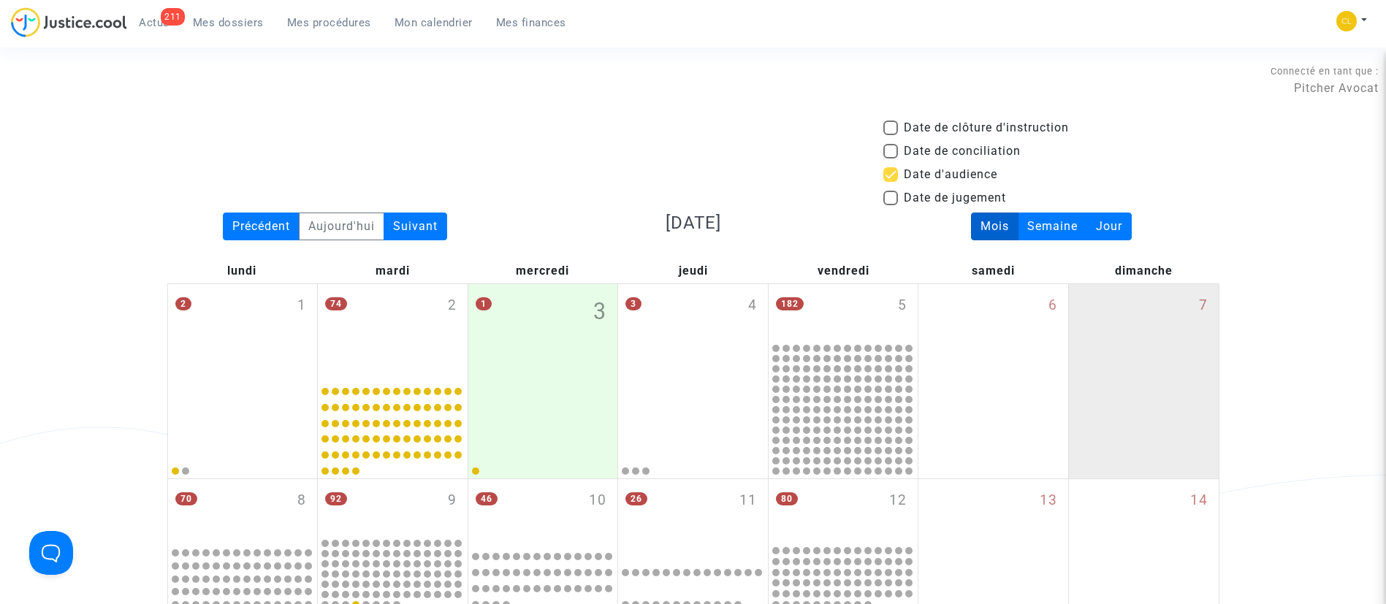
click at [188, 22] on link "Mes dossiers" at bounding box center [228, 23] width 94 height 22
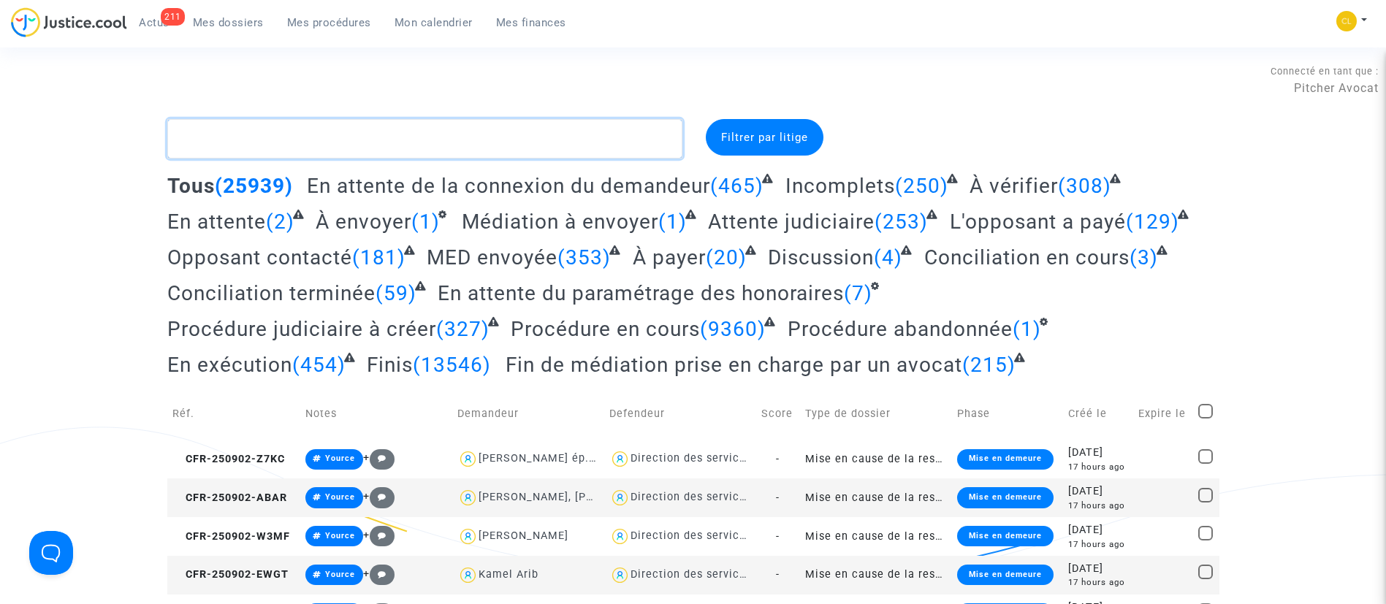
click at [440, 137] on textarea at bounding box center [424, 138] width 515 height 39
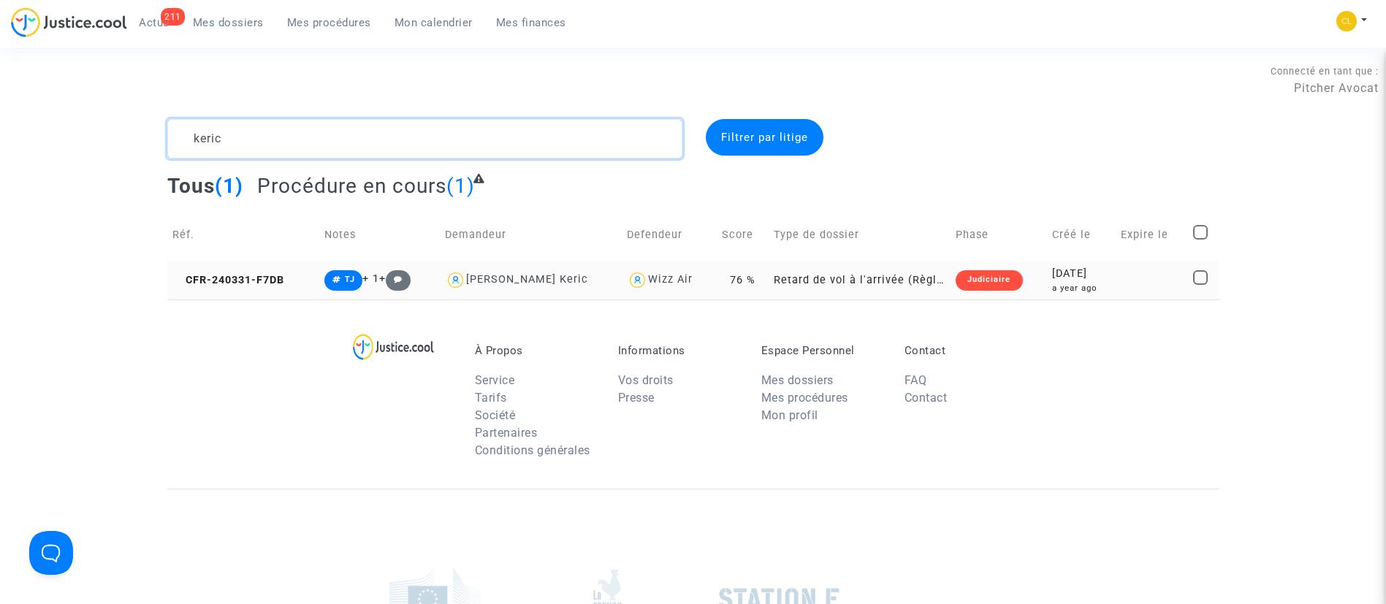
type textarea "keric"
click at [1111, 284] on div "a year ago" at bounding box center [1081, 288] width 59 height 12
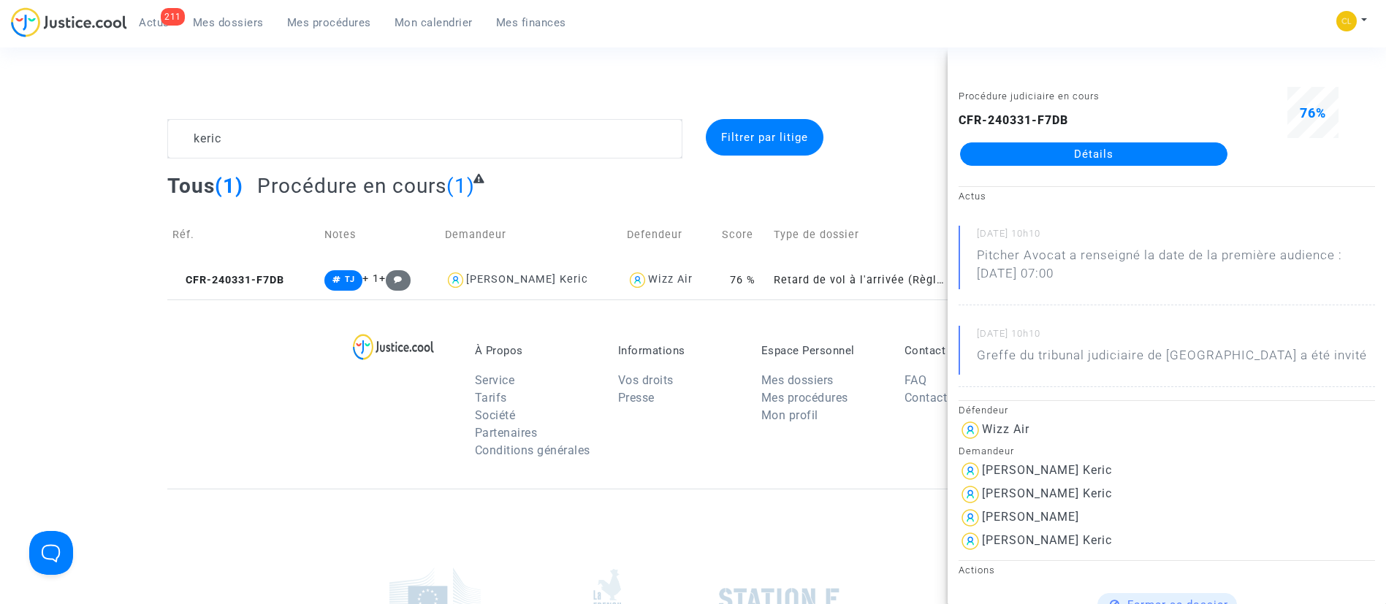
click at [1110, 147] on link "Détails" at bounding box center [1093, 153] width 267 height 23
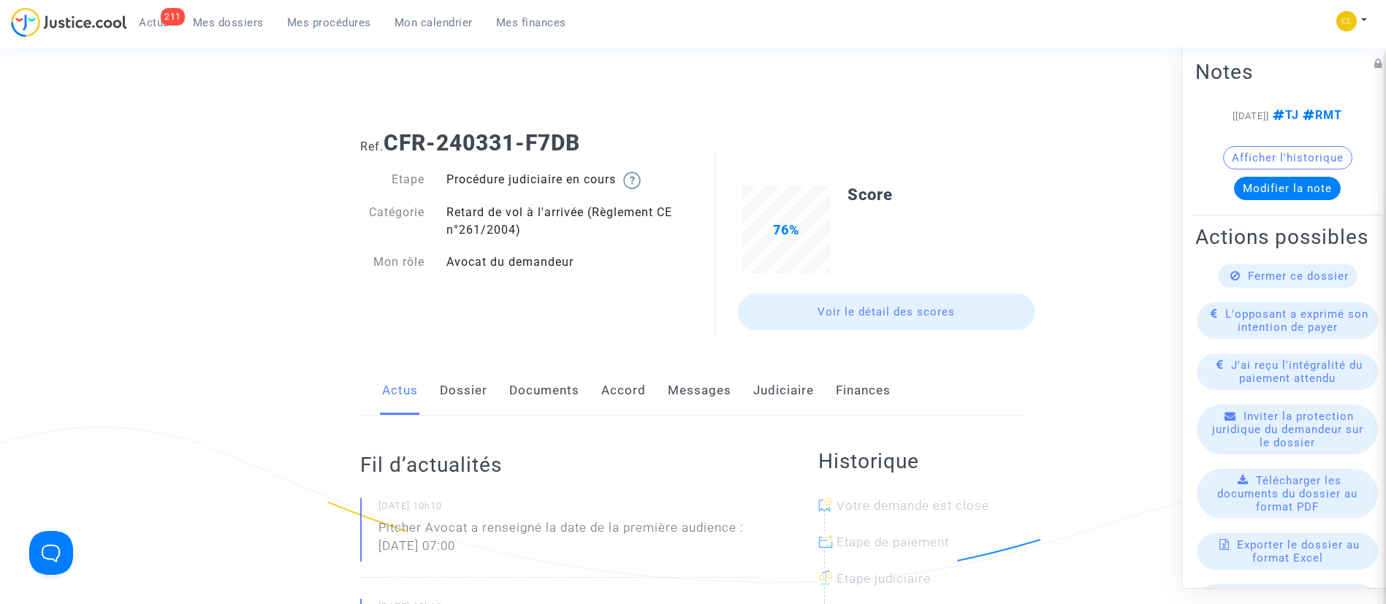
click at [795, 392] on link "Judiciaire" at bounding box center [783, 391] width 61 height 48
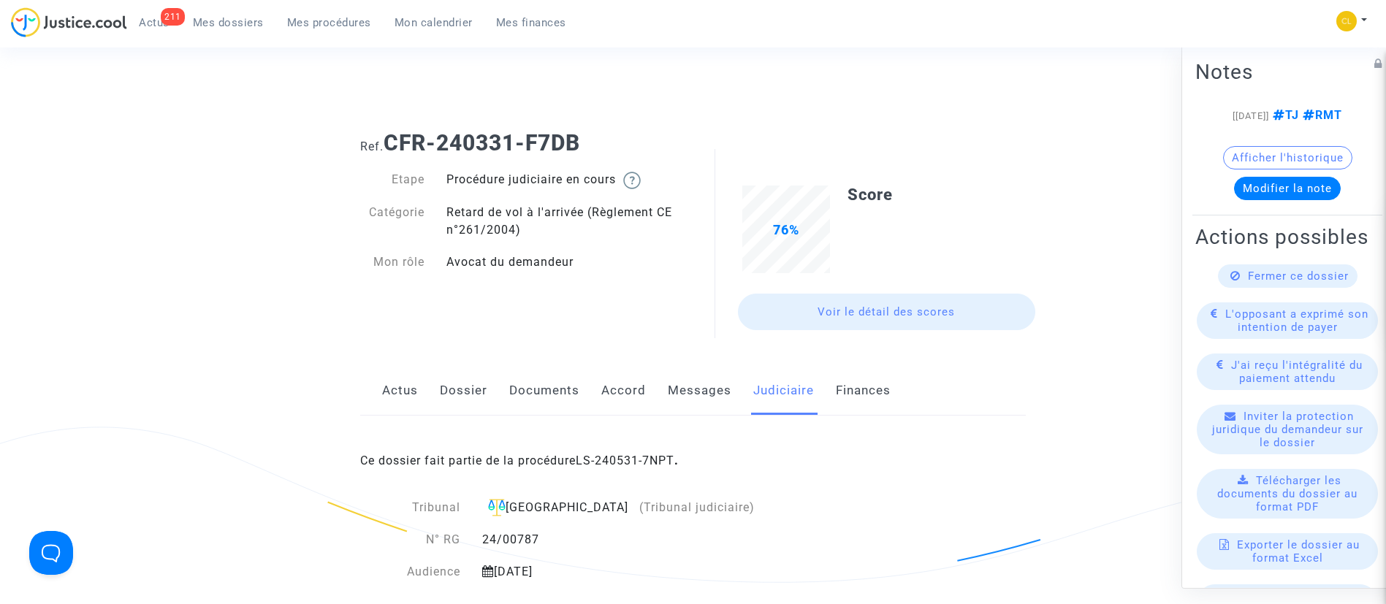
click at [658, 440] on div "Ce dossier fait partie de la procédure LS-240531-7NPT ." at bounding box center [692, 450] width 665 height 69
click at [657, 456] on link "LS-240531-7NPT" at bounding box center [625, 461] width 99 height 14
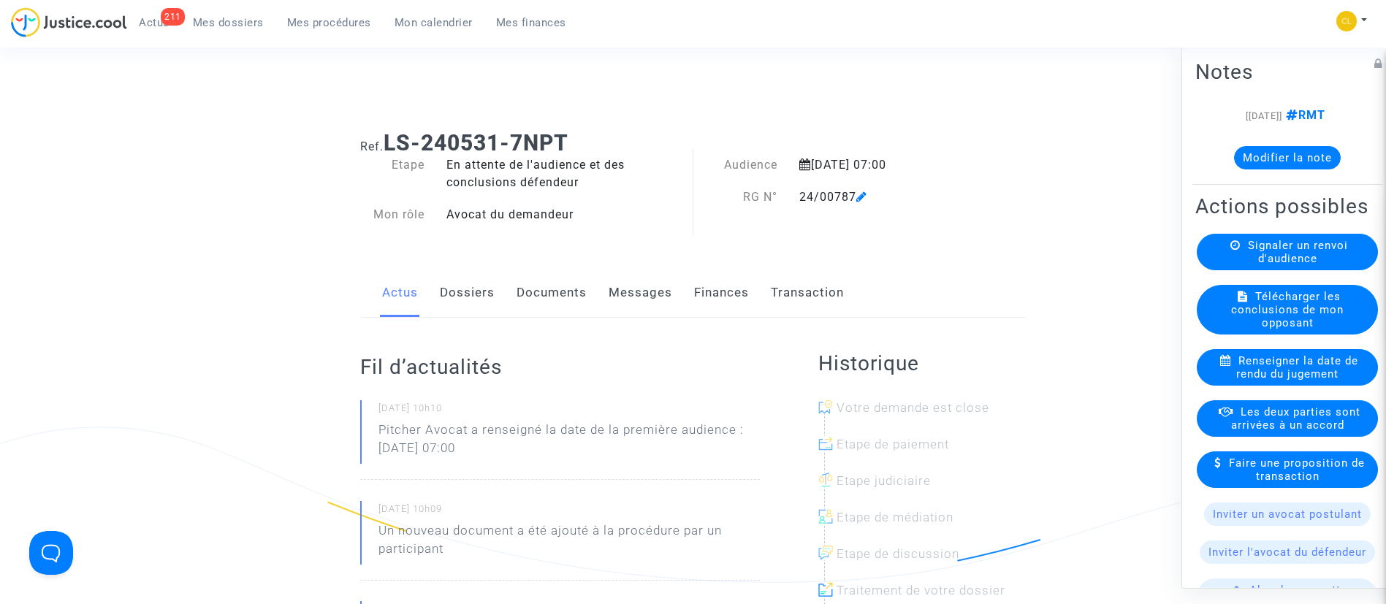
click at [459, 294] on link "Dossiers" at bounding box center [467, 293] width 55 height 48
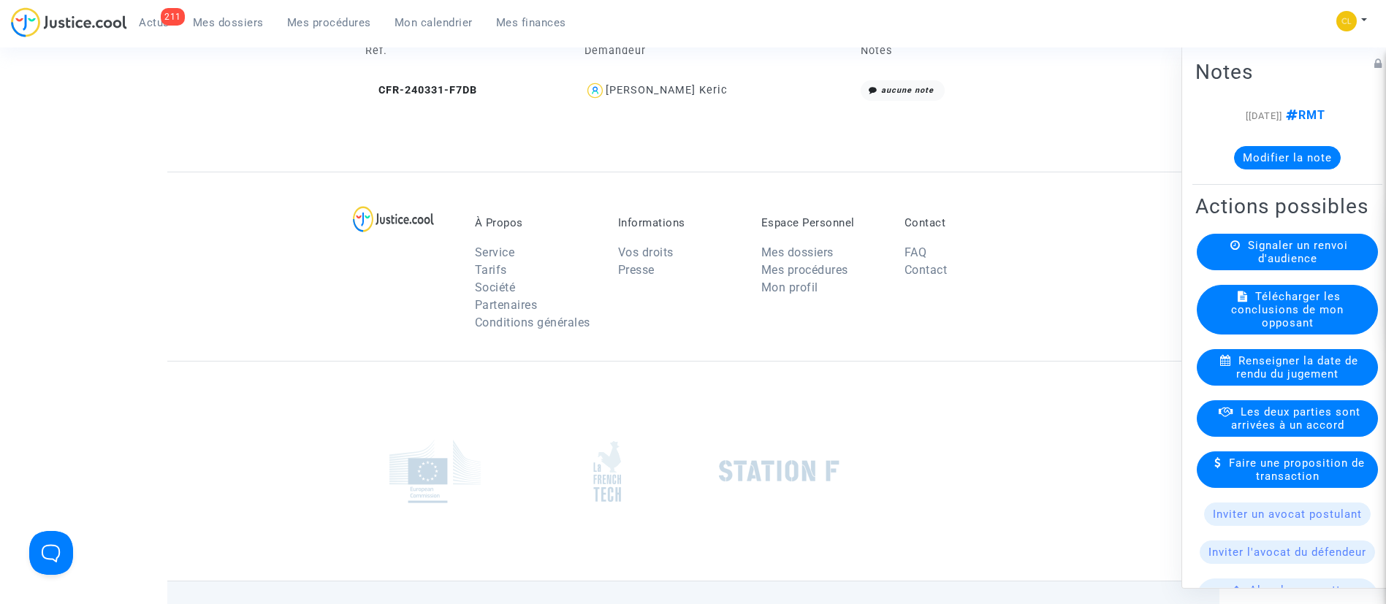
scroll to position [657, 0]
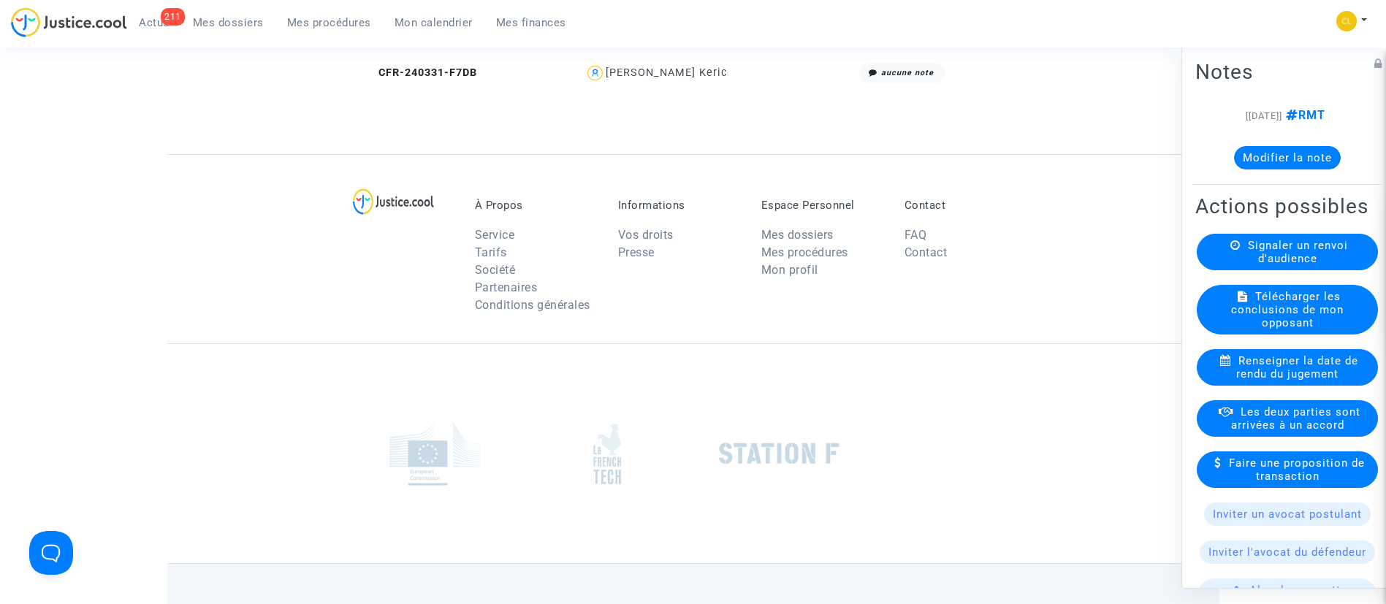
click at [701, 66] on div "[PERSON_NAME] Keric" at bounding box center [667, 72] width 122 height 12
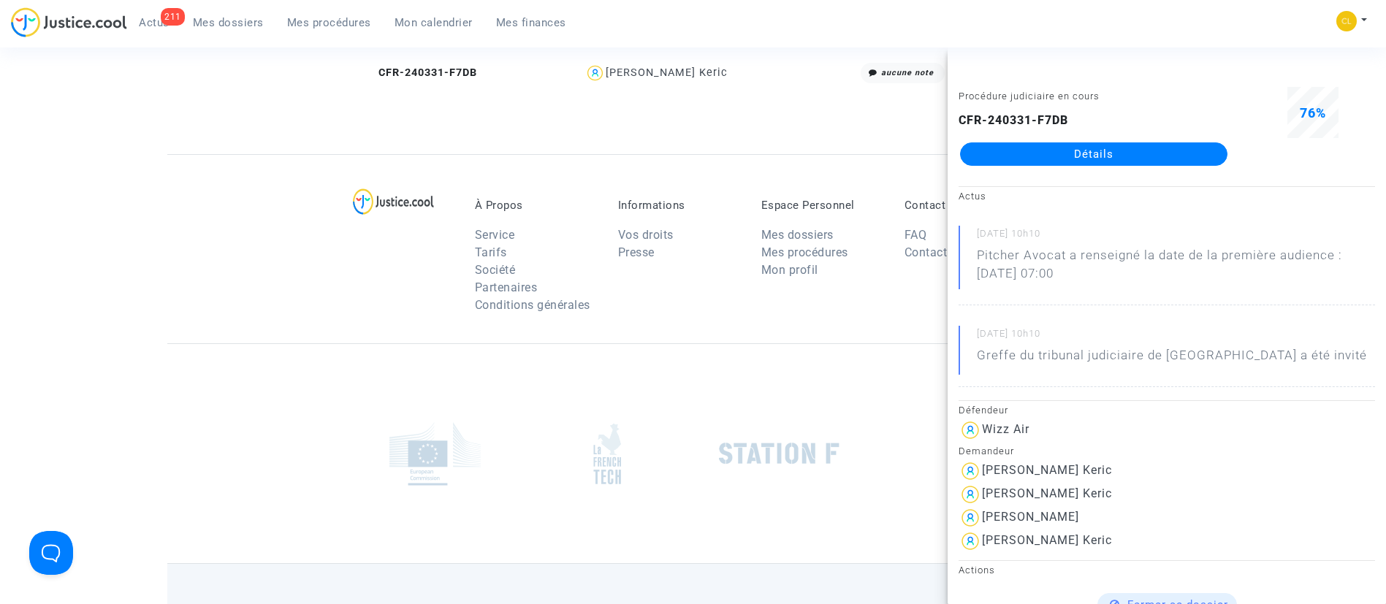
click at [1072, 153] on link "Détails" at bounding box center [1093, 153] width 267 height 23
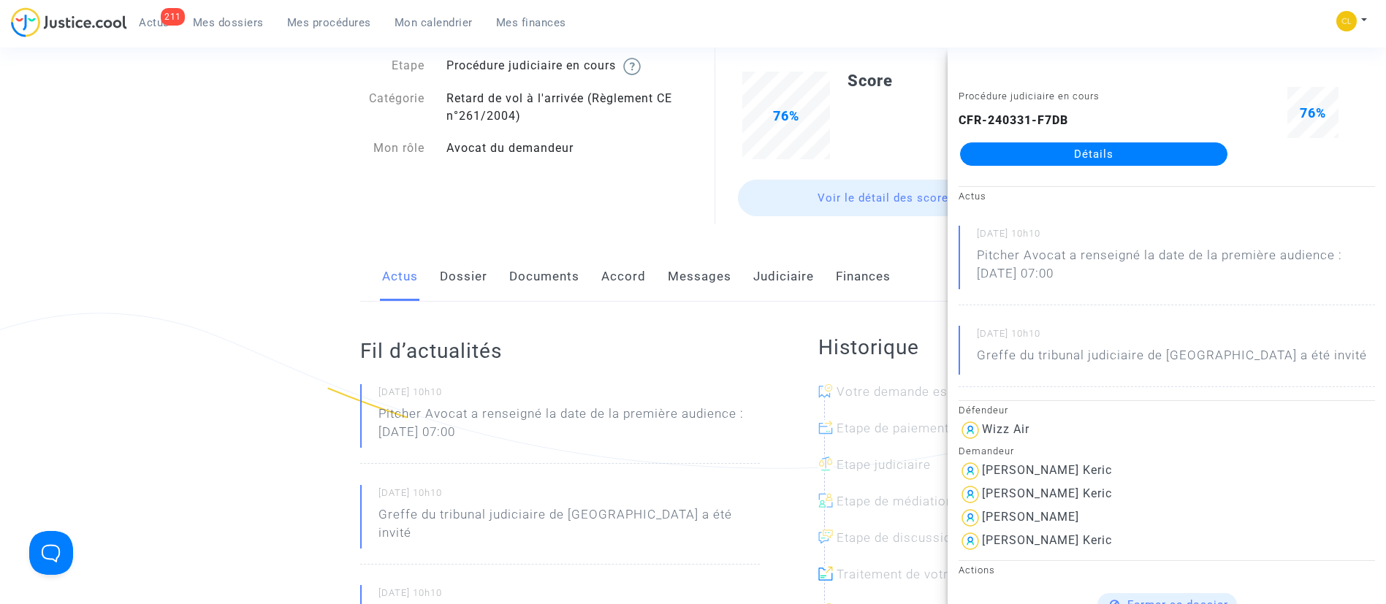
scroll to position [110, 0]
click at [623, 272] on link "Accord" at bounding box center [623, 281] width 45 height 48
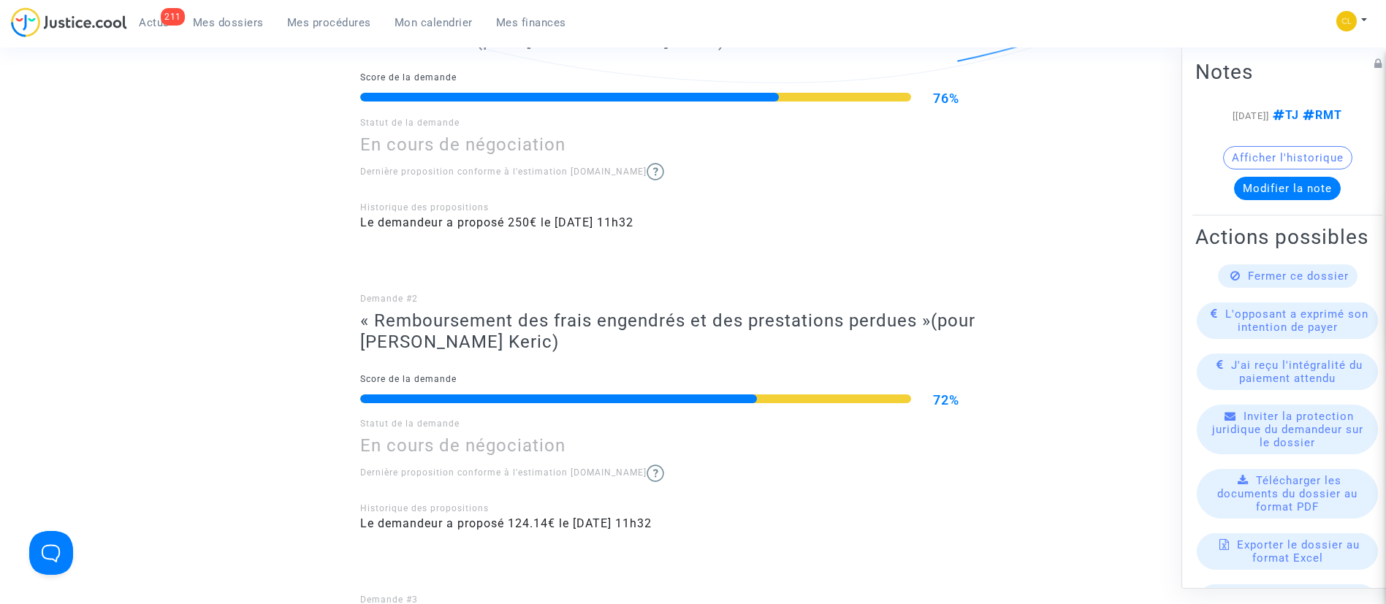
scroll to position [219, 0]
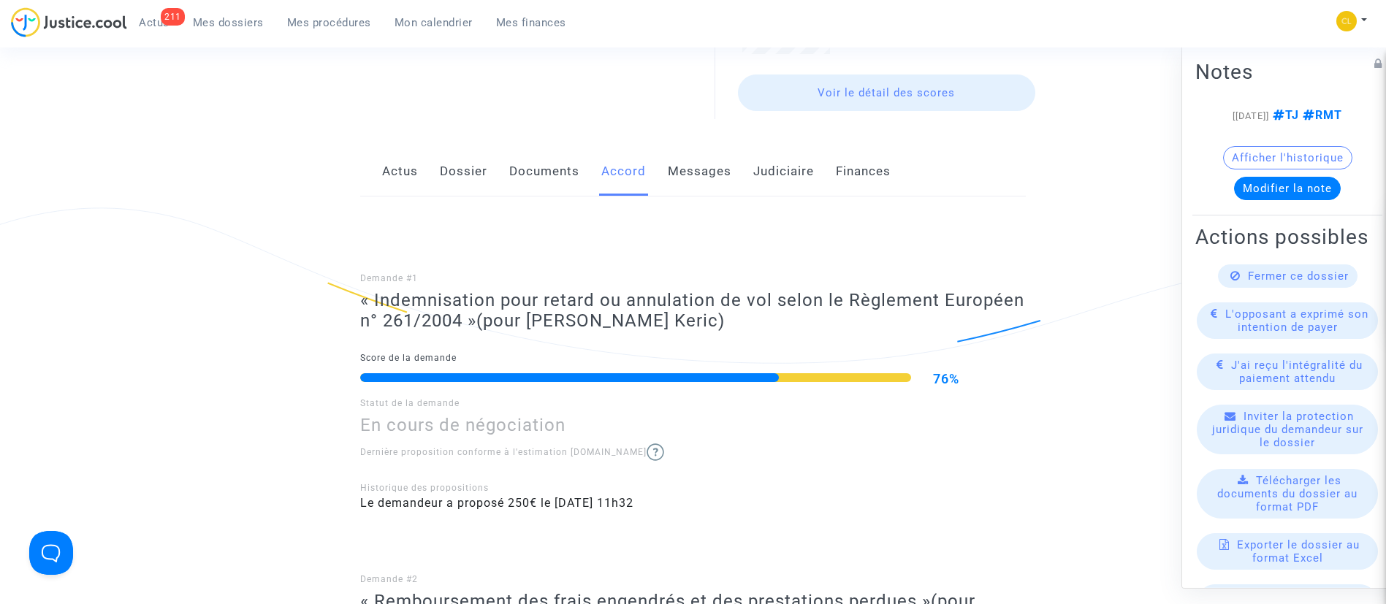
click at [568, 186] on link "Documents" at bounding box center [544, 172] width 70 height 48
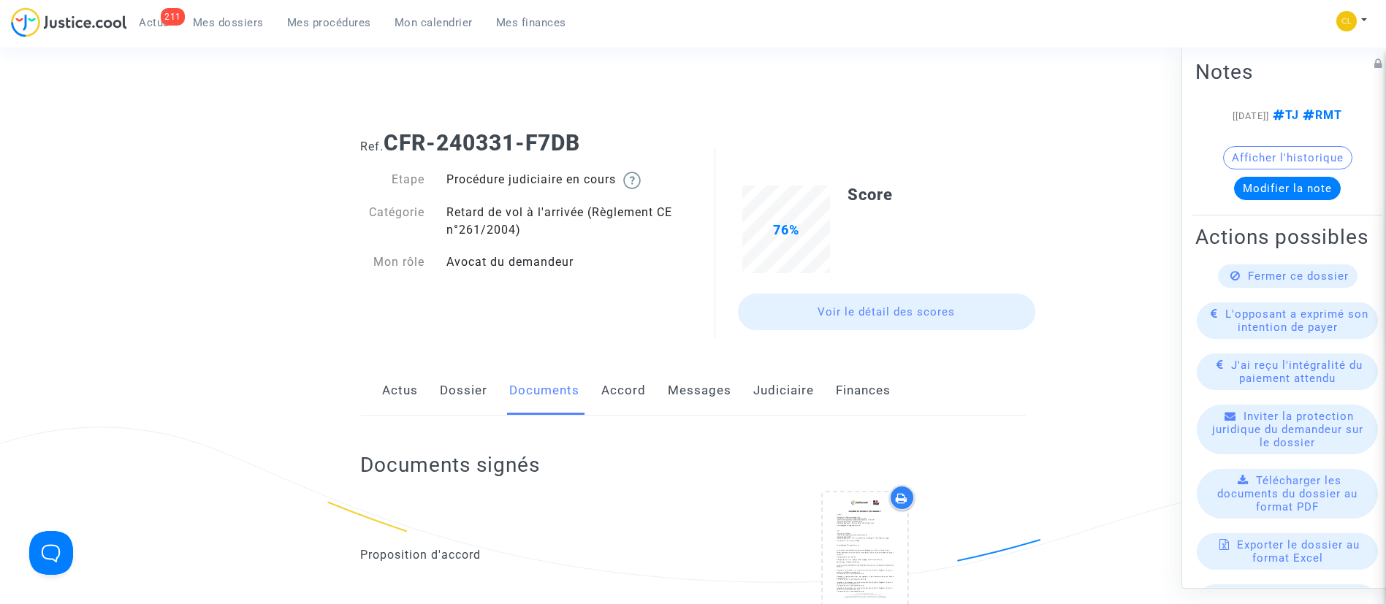
click at [640, 395] on link "Accord" at bounding box center [623, 391] width 45 height 48
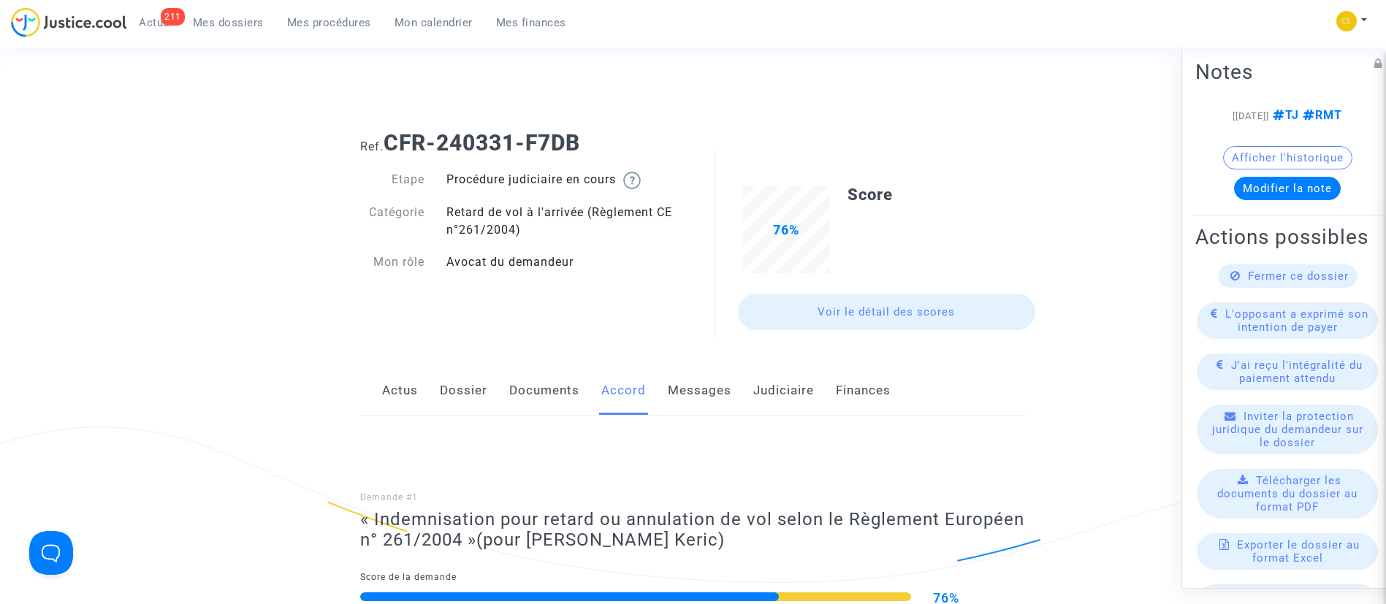
click at [542, 383] on link "Documents" at bounding box center [544, 391] width 70 height 48
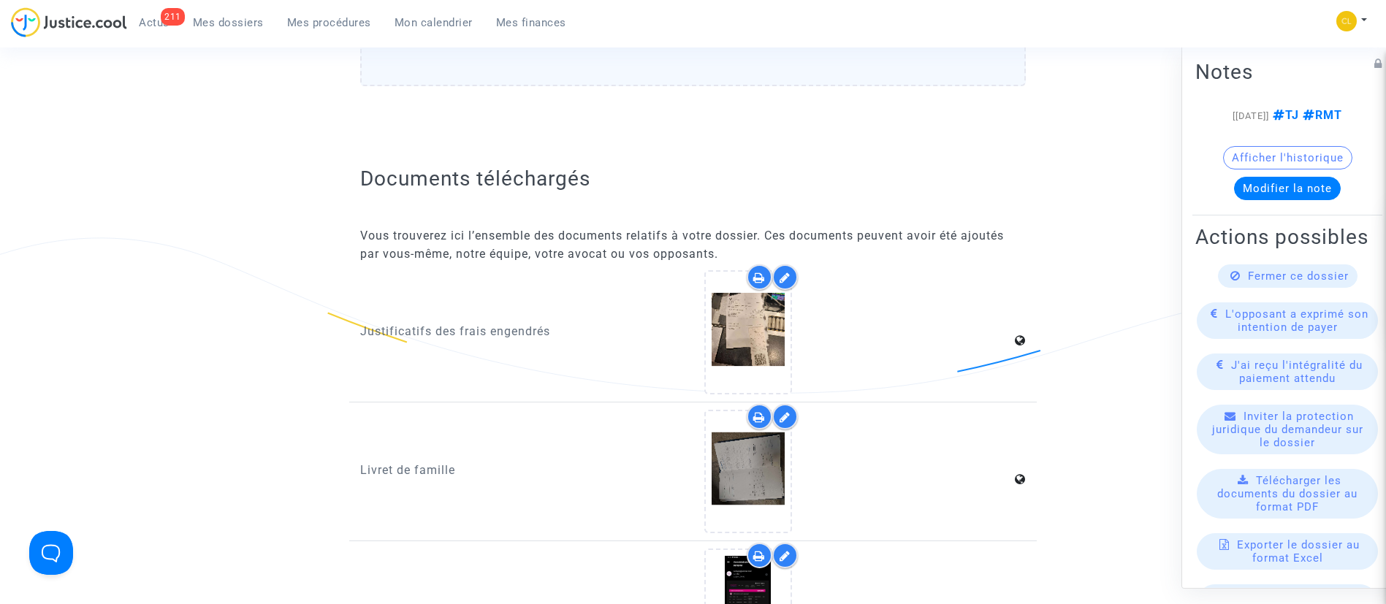
scroll to position [1644, 0]
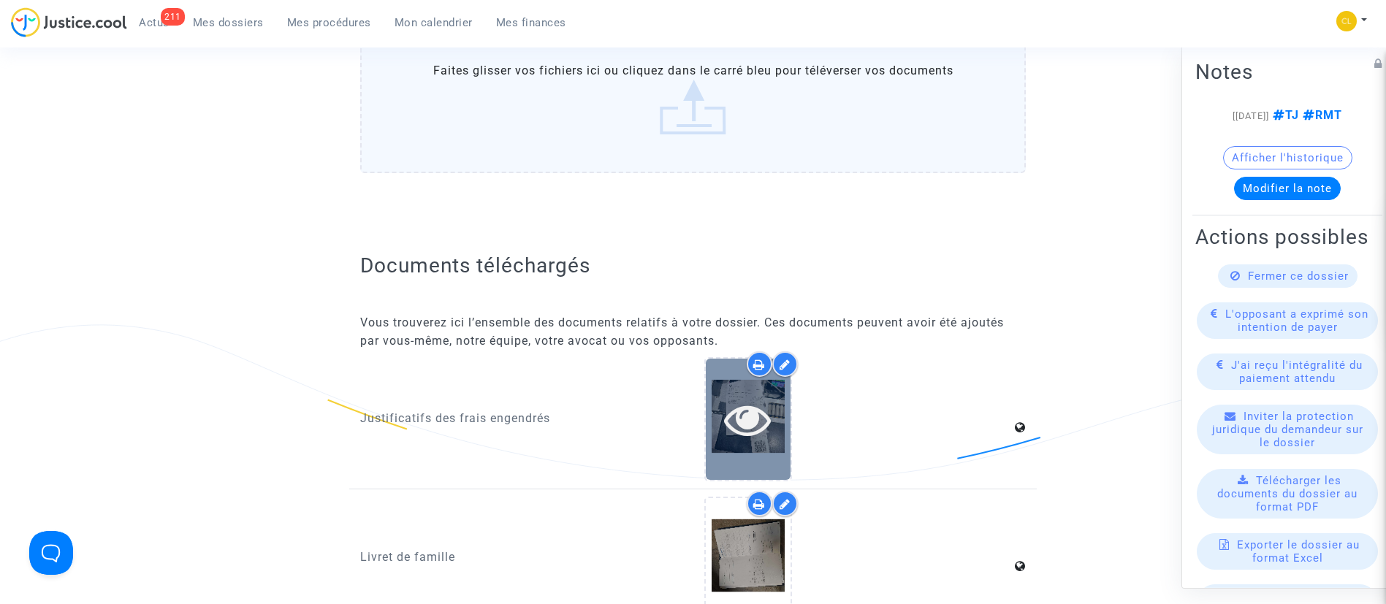
click at [768, 438] on icon at bounding box center [747, 419] width 47 height 47
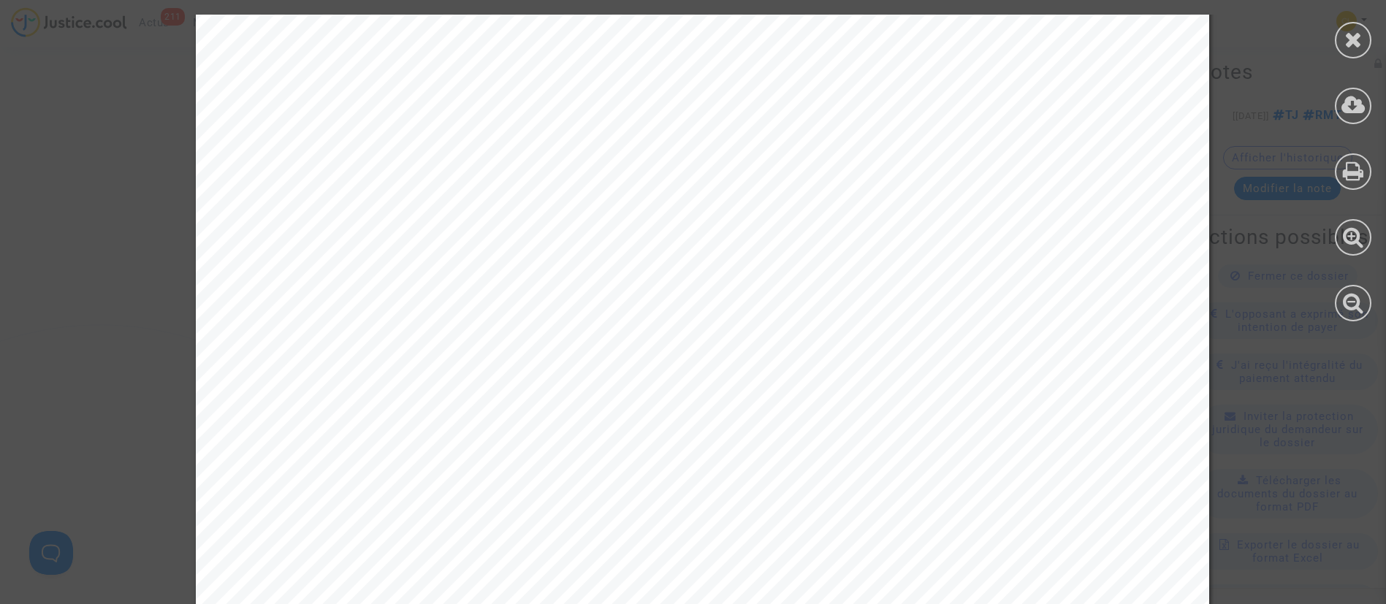
scroll to position [0, 0]
click at [1341, 33] on div at bounding box center [1353, 40] width 37 height 37
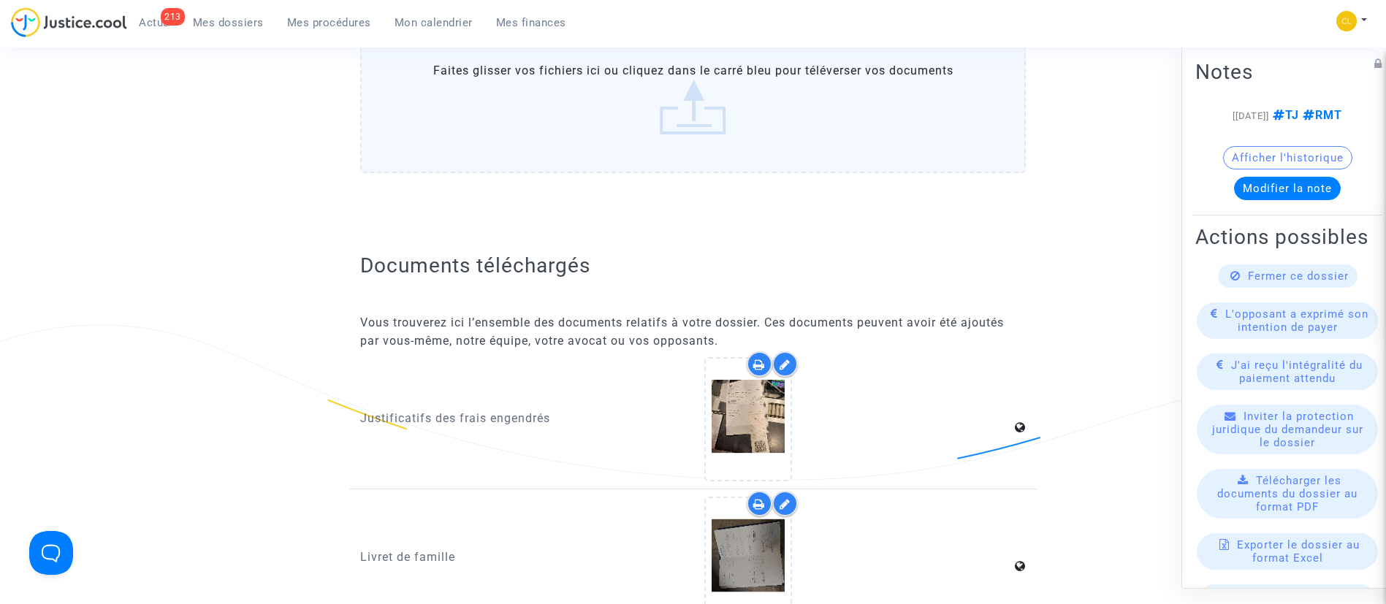
drag, startPoint x: 250, startPoint y: 26, endPoint x: 259, endPoint y: 20, distance: 10.5
click at [250, 26] on span "Mes dossiers" at bounding box center [228, 22] width 71 height 13
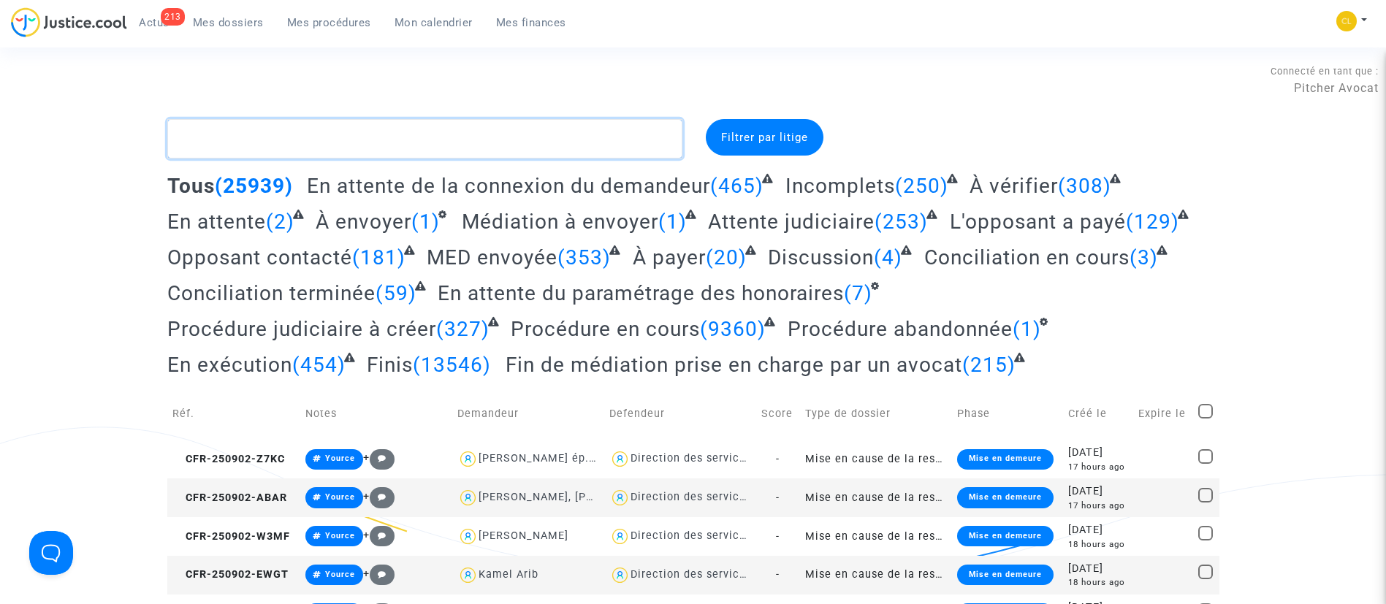
click at [406, 137] on textarea at bounding box center [424, 138] width 515 height 39
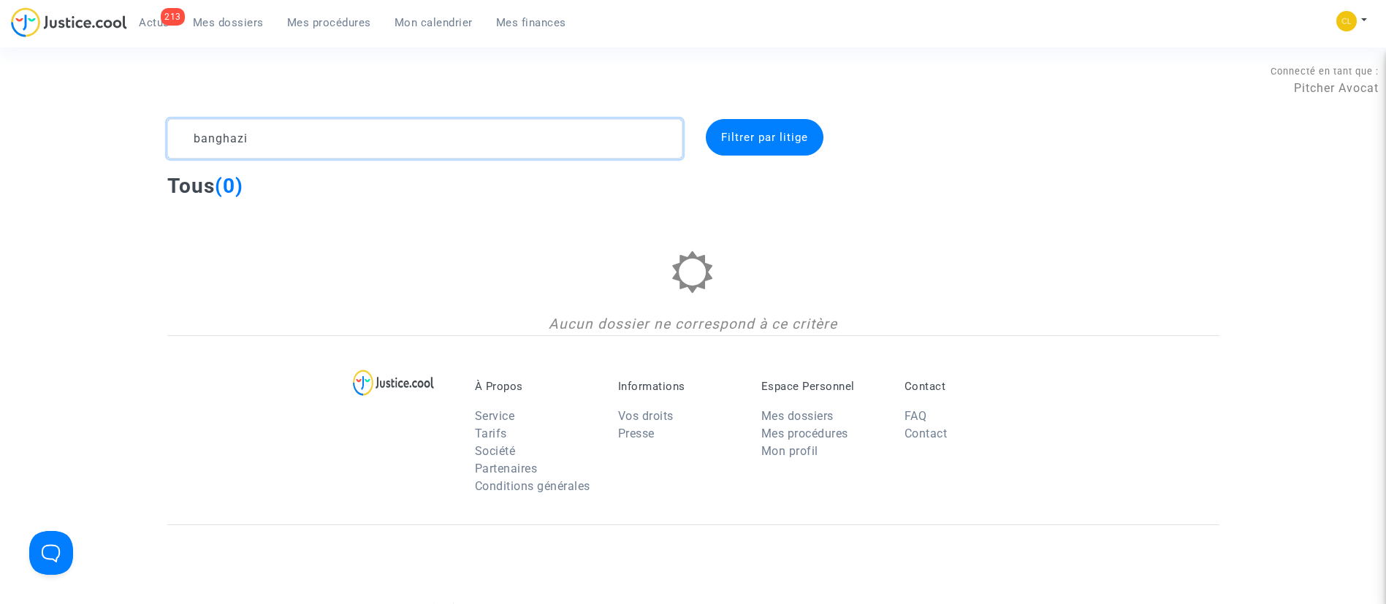
type textarea "banghazi"
click at [211, 22] on span "Mes dossiers" at bounding box center [228, 22] width 71 height 13
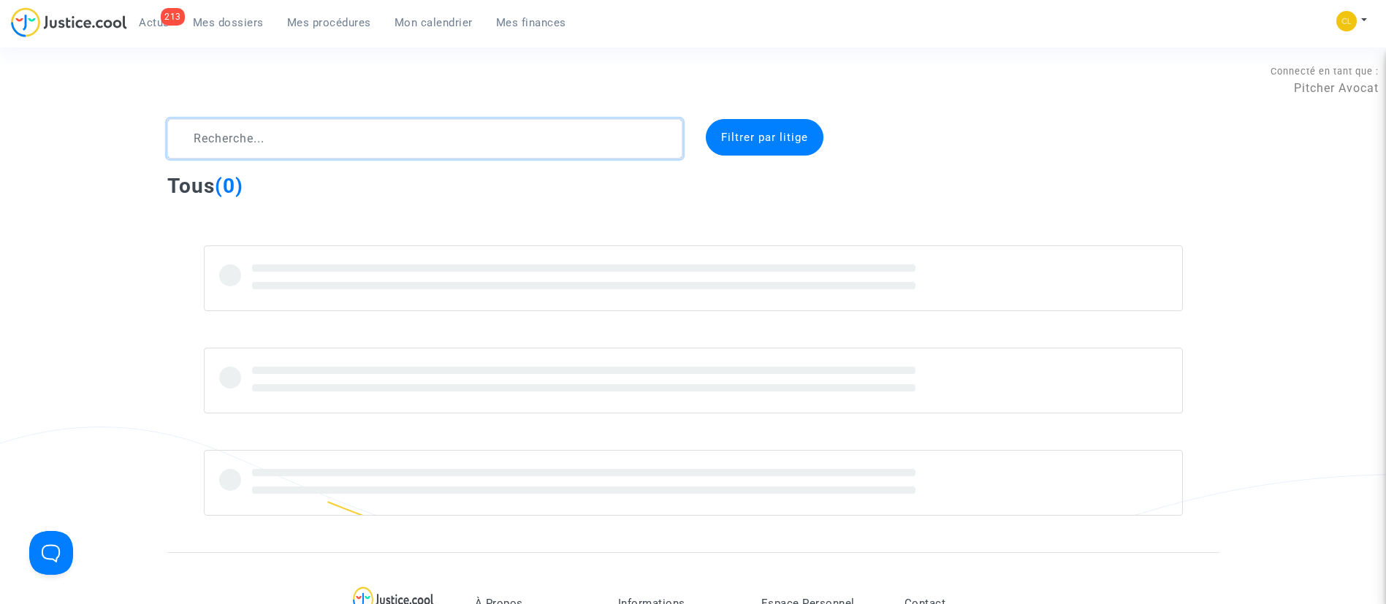
click at [512, 148] on textarea at bounding box center [424, 138] width 515 height 39
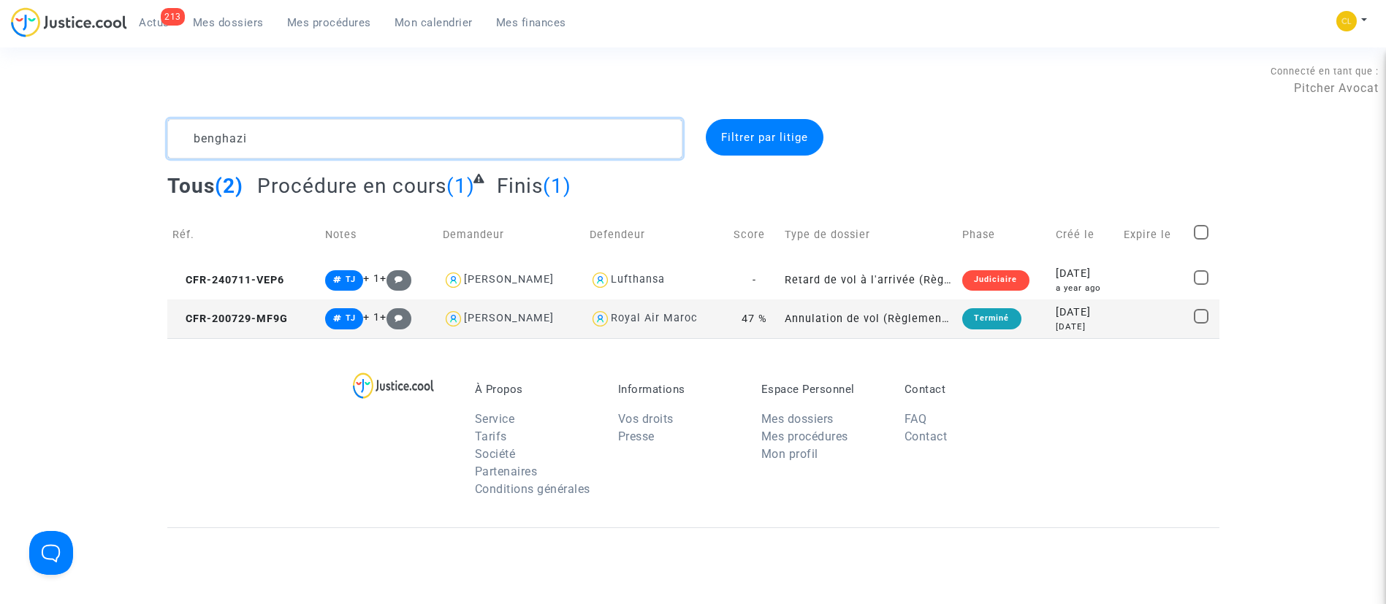
type textarea "benghazi"
click at [1056, 277] on div "[DATE]" at bounding box center [1084, 274] width 57 height 16
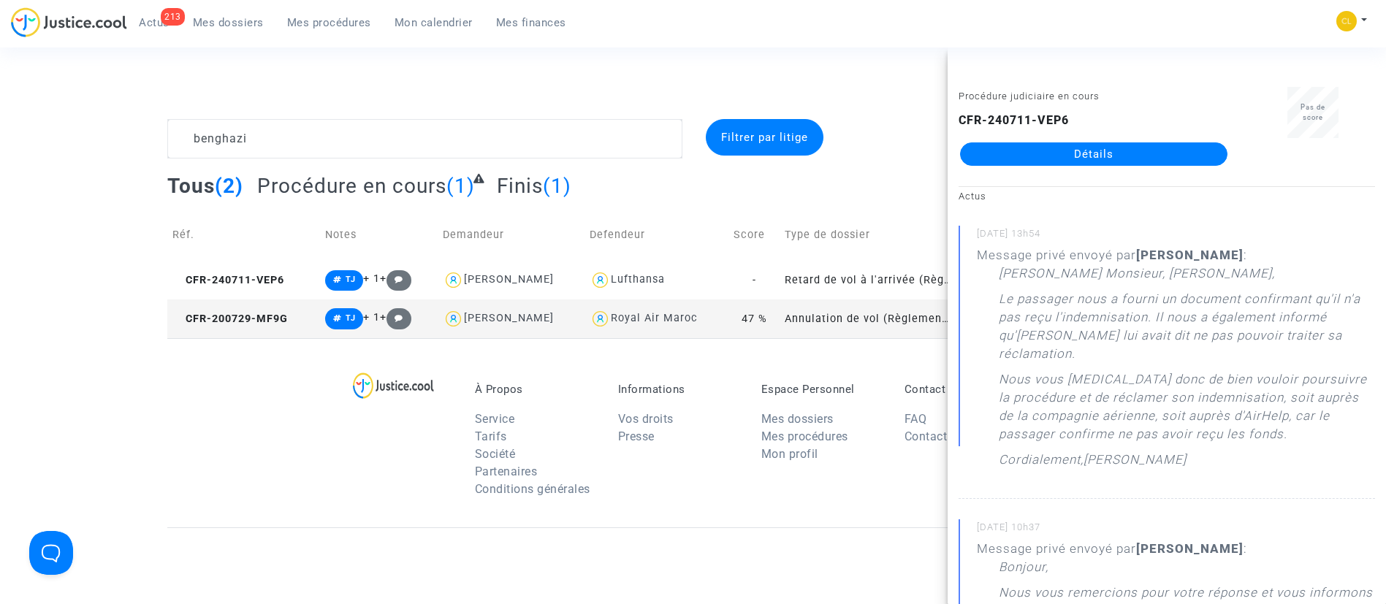
click at [1133, 147] on link "Détails" at bounding box center [1093, 153] width 267 height 23
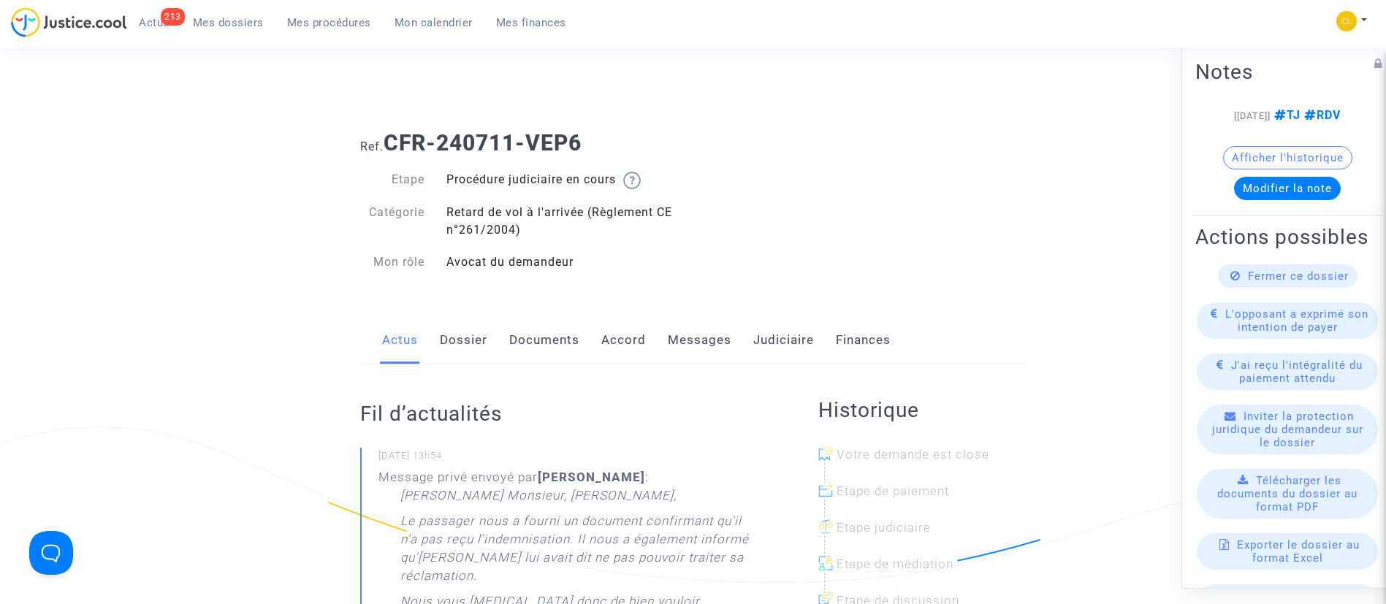
click at [681, 337] on link "Messages" at bounding box center [700, 340] width 64 height 48
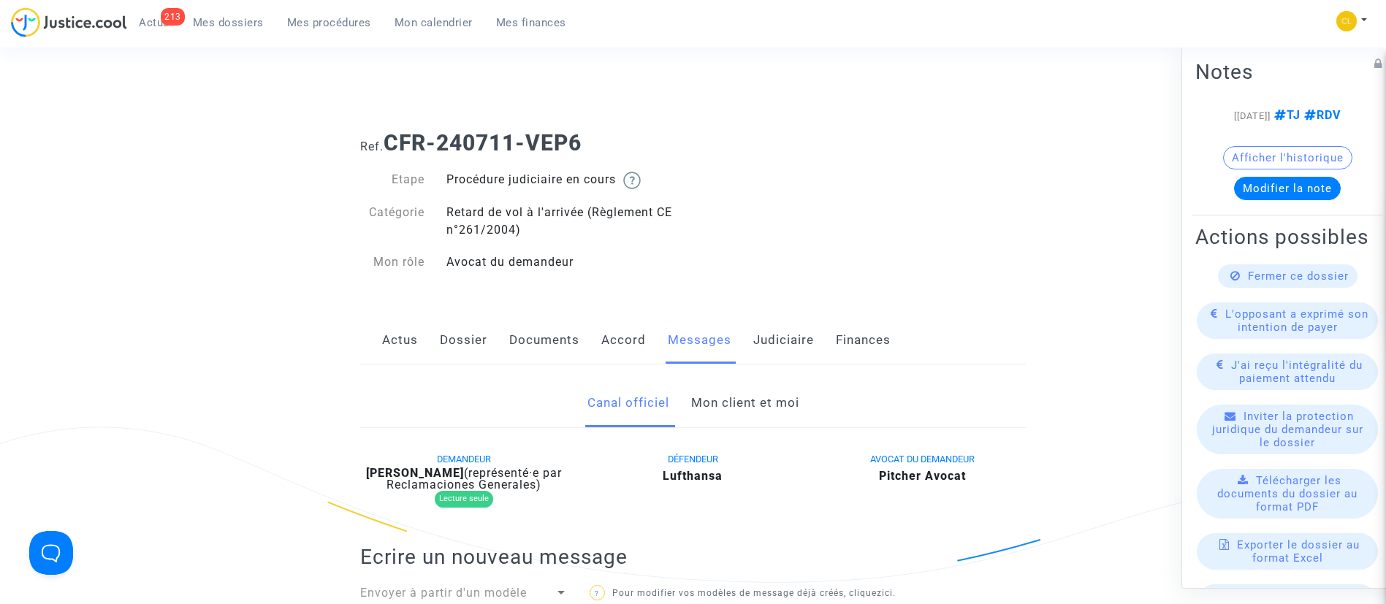
scroll to position [110, 0]
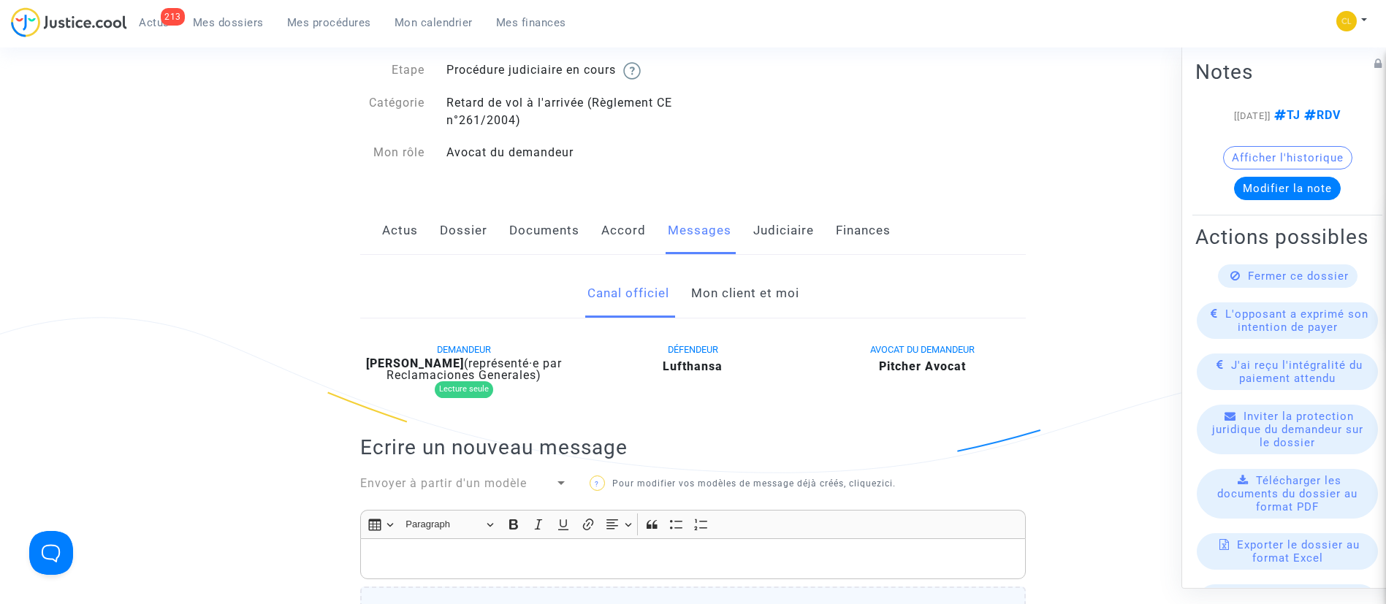
click at [727, 279] on link "Mon client et moi" at bounding box center [745, 294] width 108 height 48
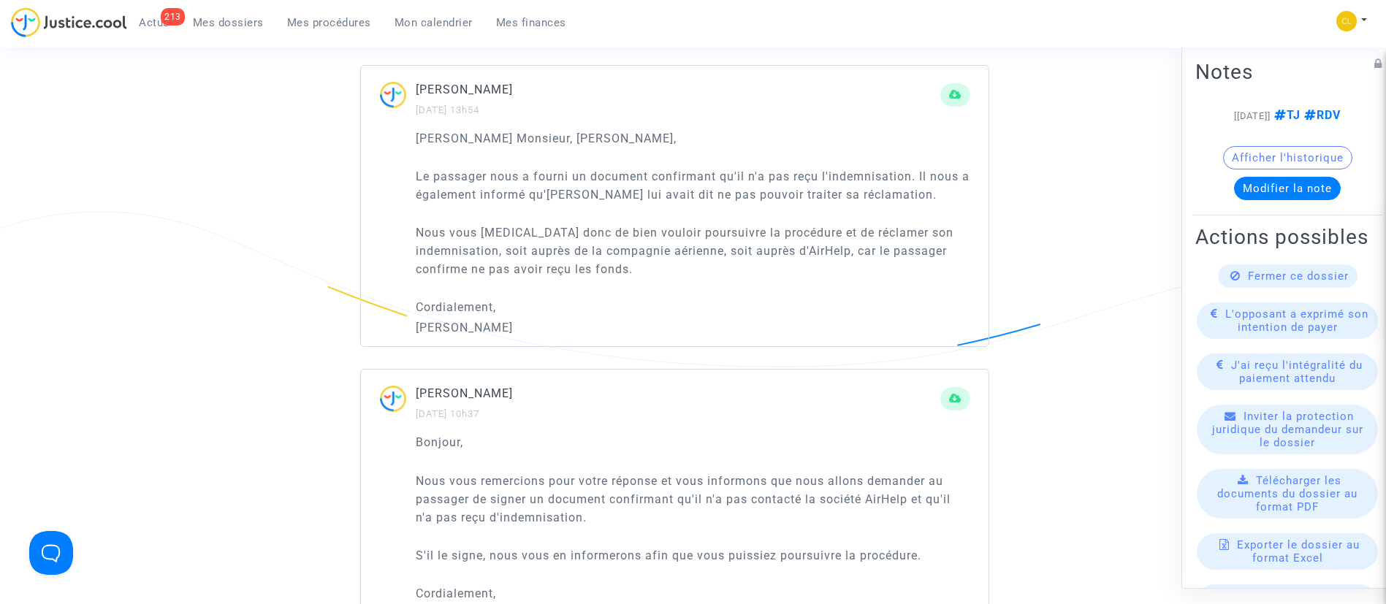
scroll to position [548, 0]
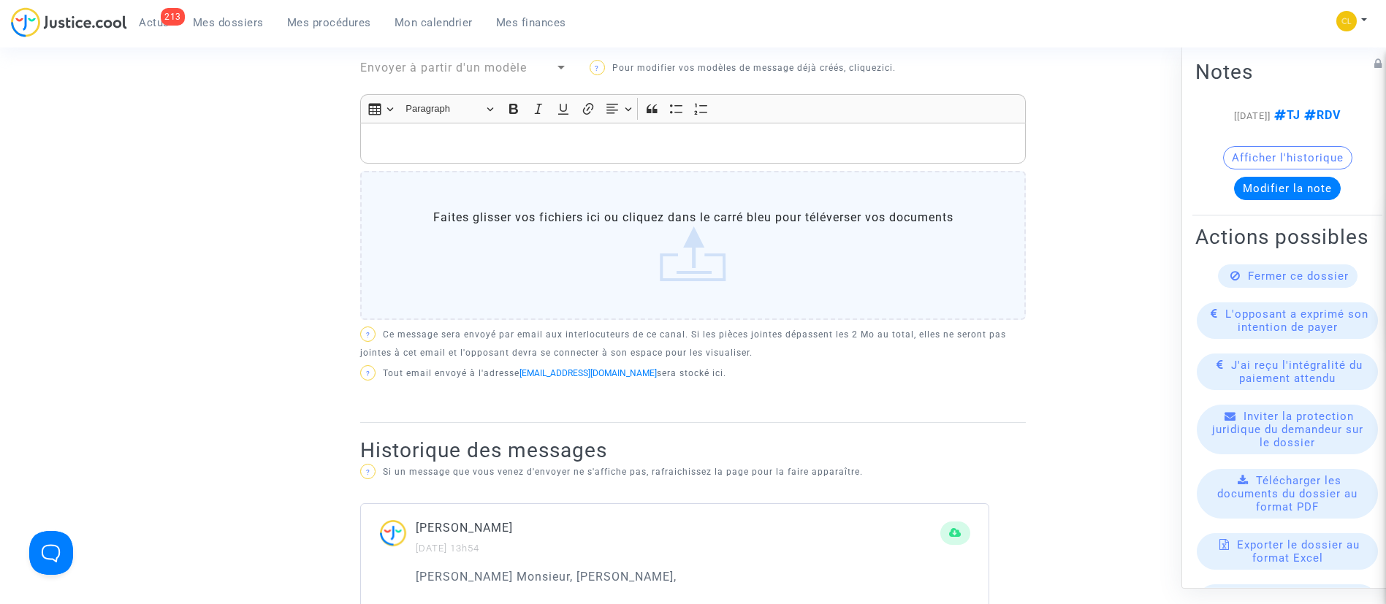
click at [675, 154] on div "Rich Text Editor, main" at bounding box center [692, 143] width 665 height 41
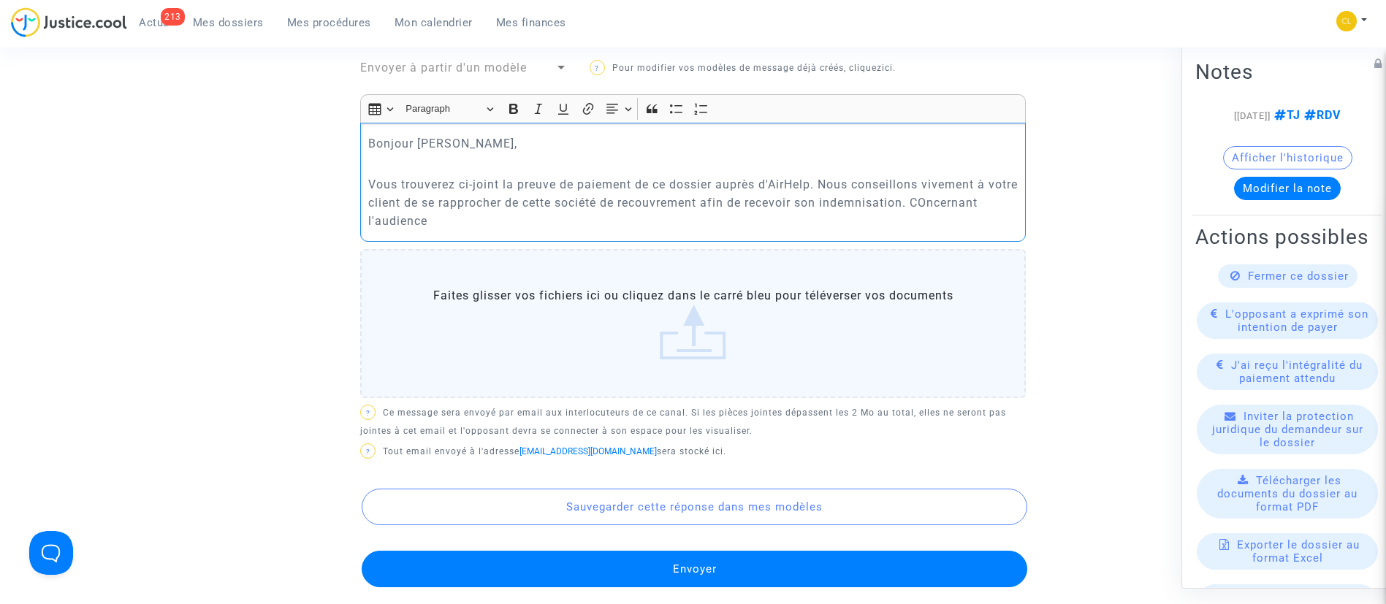
click at [384, 211] on p "Vous trouverez ci-joint la preuve de paiement de ce dossier auprès d'AirHelp. N…" at bounding box center [693, 202] width 650 height 55
click at [536, 221] on p "Vous trouverez ci-joint la preuve de paiement de ce dossier auprès d'AirHelp. N…" at bounding box center [693, 202] width 650 height 55
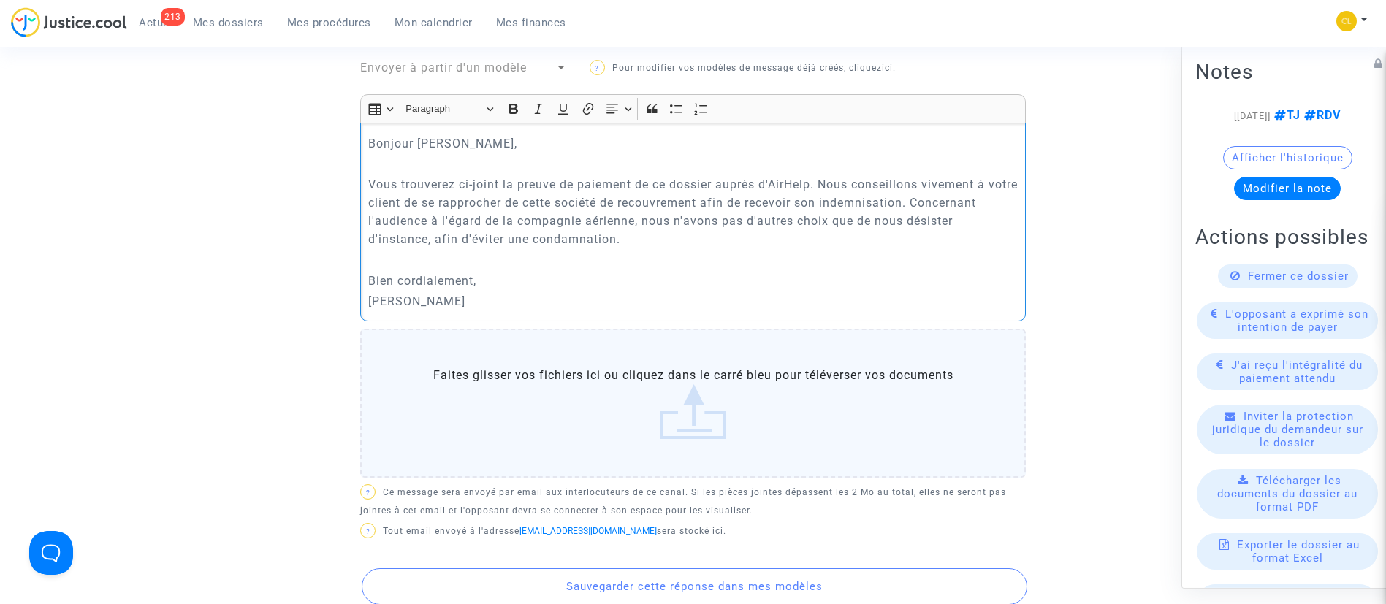
click at [689, 453] on label "Faites glisser vos fichiers ici ou cliquez dans le carré bleu pour téléverser v…" at bounding box center [692, 403] width 665 height 149
click at [0, 0] on input "Faites glisser vos fichiers ici ou cliquez dans le carré bleu pour téléverser v…" at bounding box center [0, 0] width 0 height 0
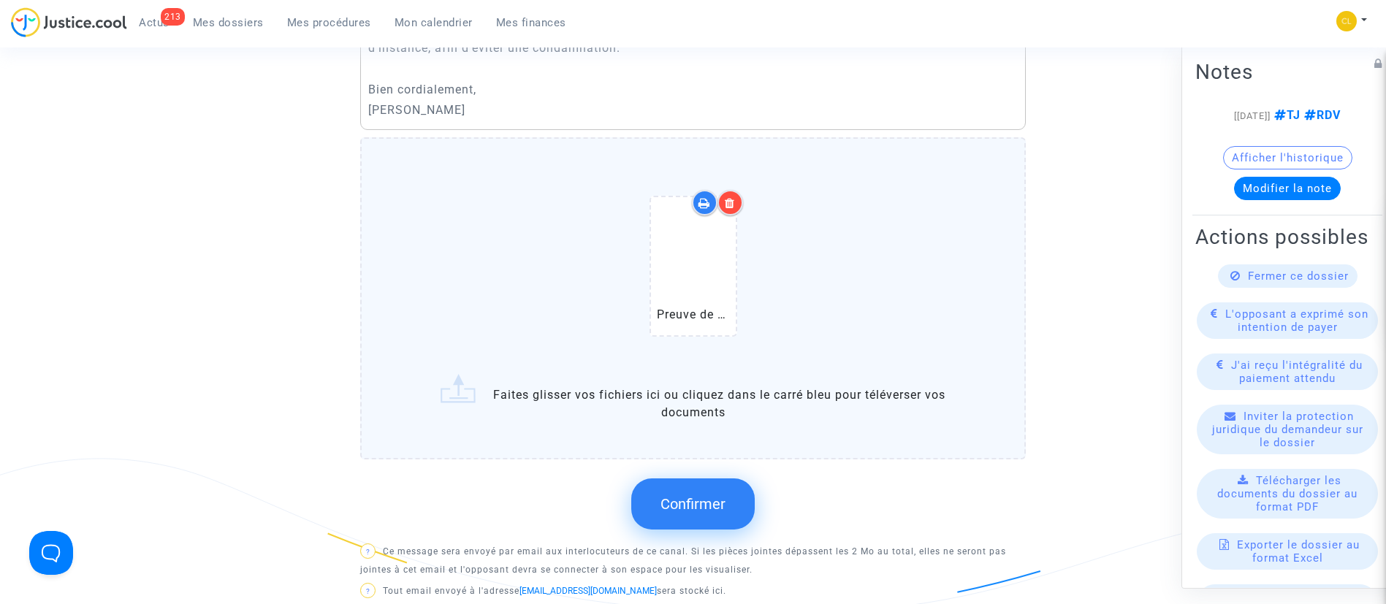
scroll to position [877, 0]
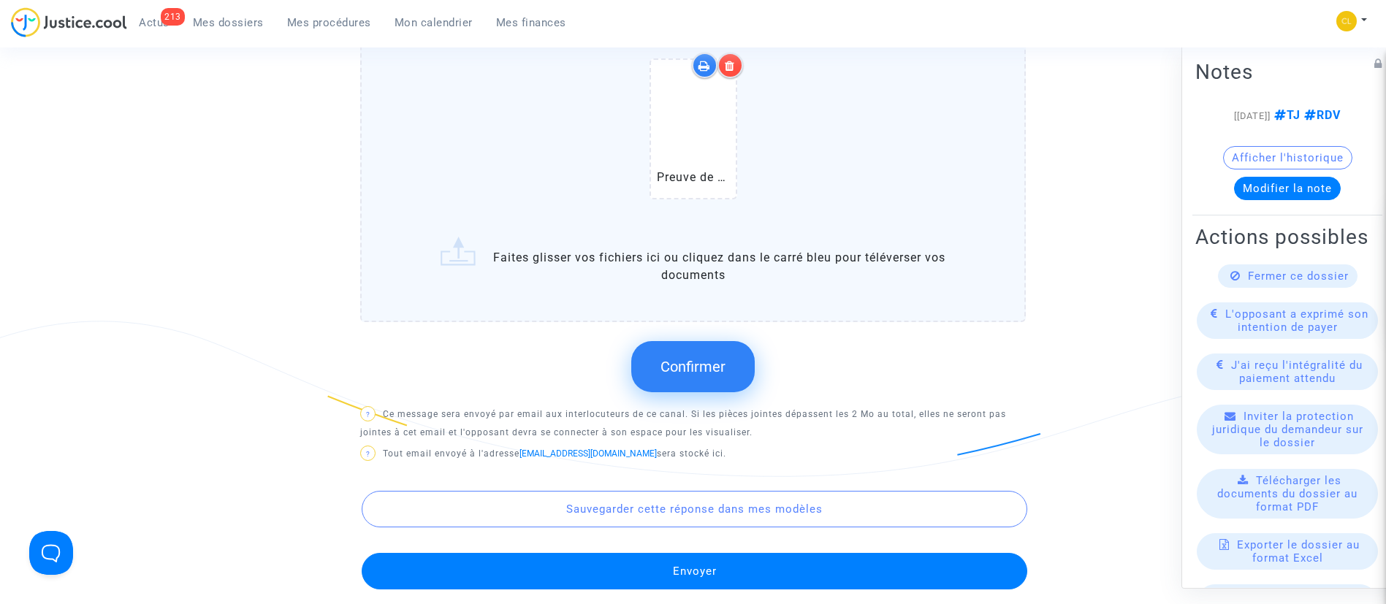
click at [654, 349] on button "Confirmer" at bounding box center [692, 366] width 123 height 51
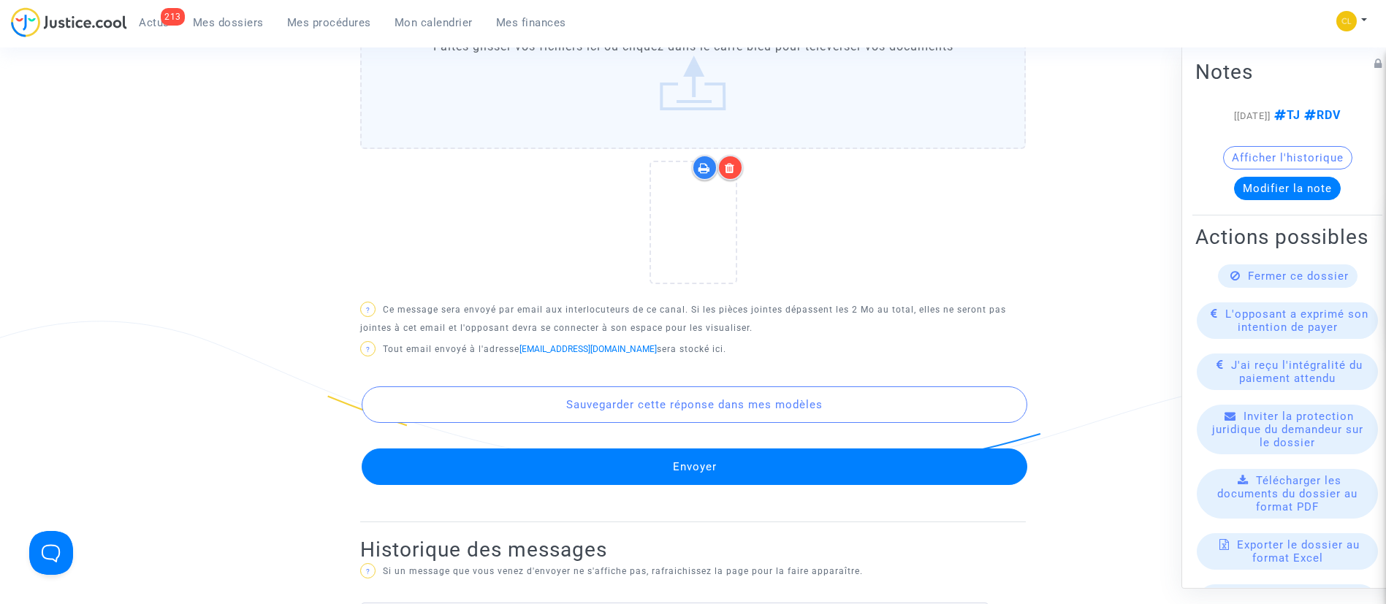
click at [688, 455] on button "Envoyer" at bounding box center [694, 466] width 665 height 37
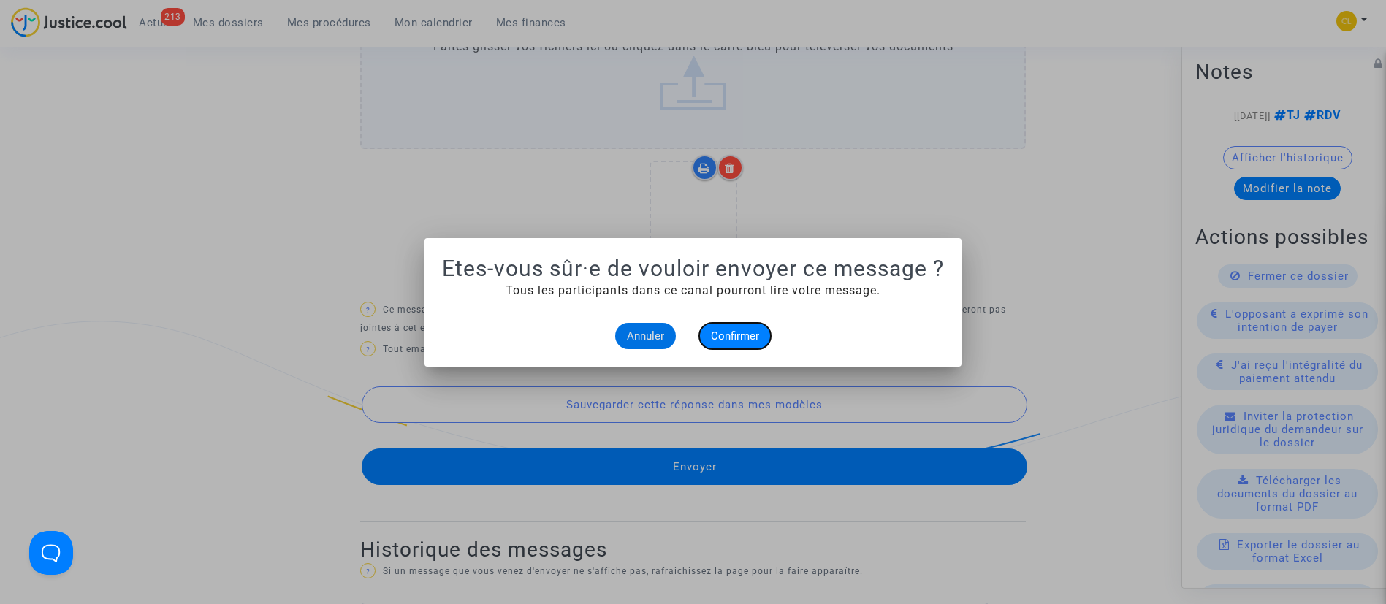
click at [746, 336] on span "Confirmer" at bounding box center [735, 335] width 48 height 13
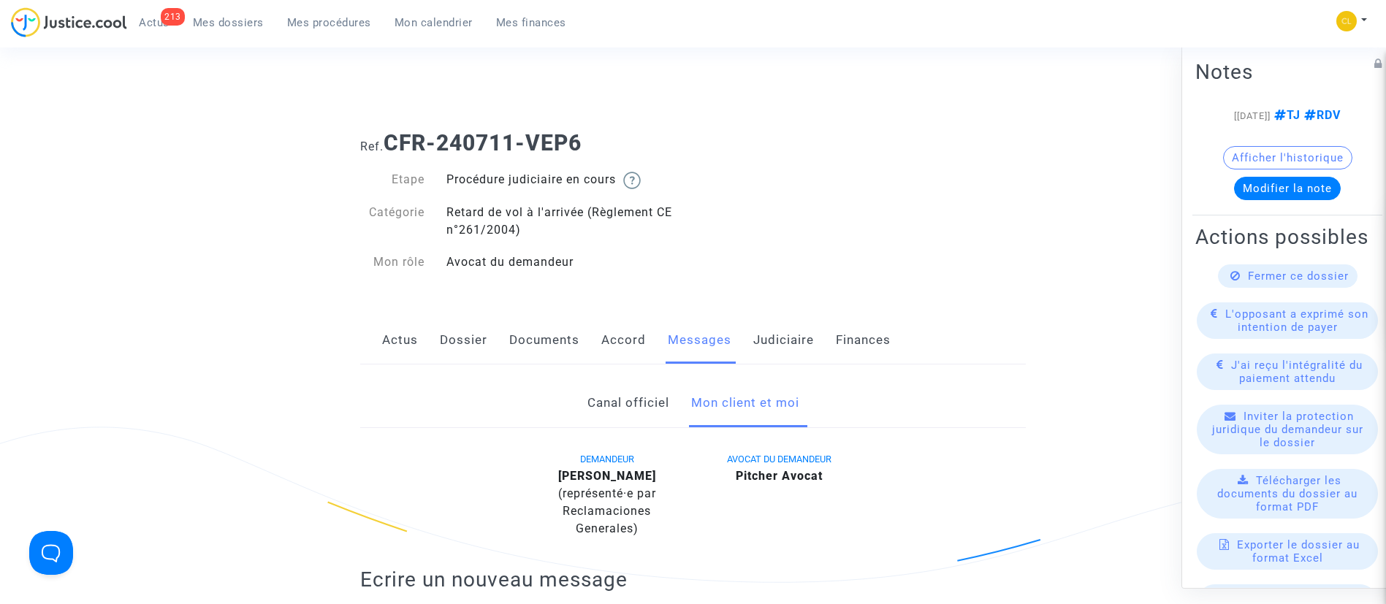
click at [789, 324] on link "Judiciaire" at bounding box center [783, 340] width 61 height 48
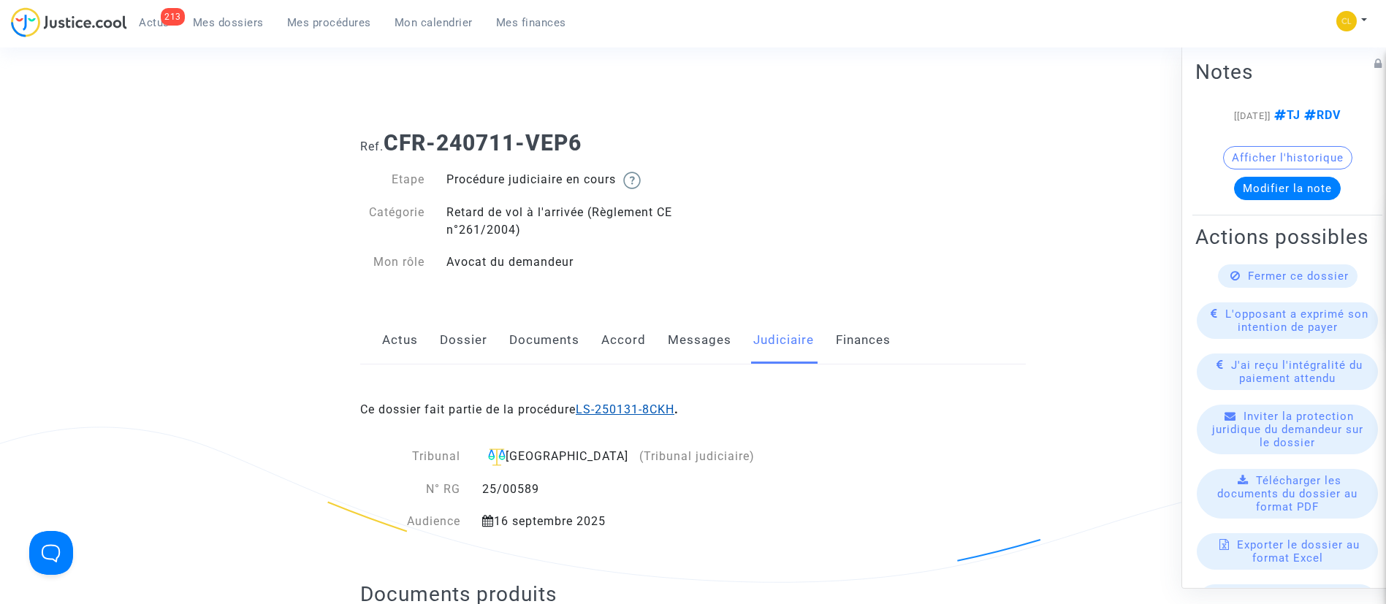
click at [655, 410] on link "LS-250131-8CKH" at bounding box center [625, 409] width 99 height 14
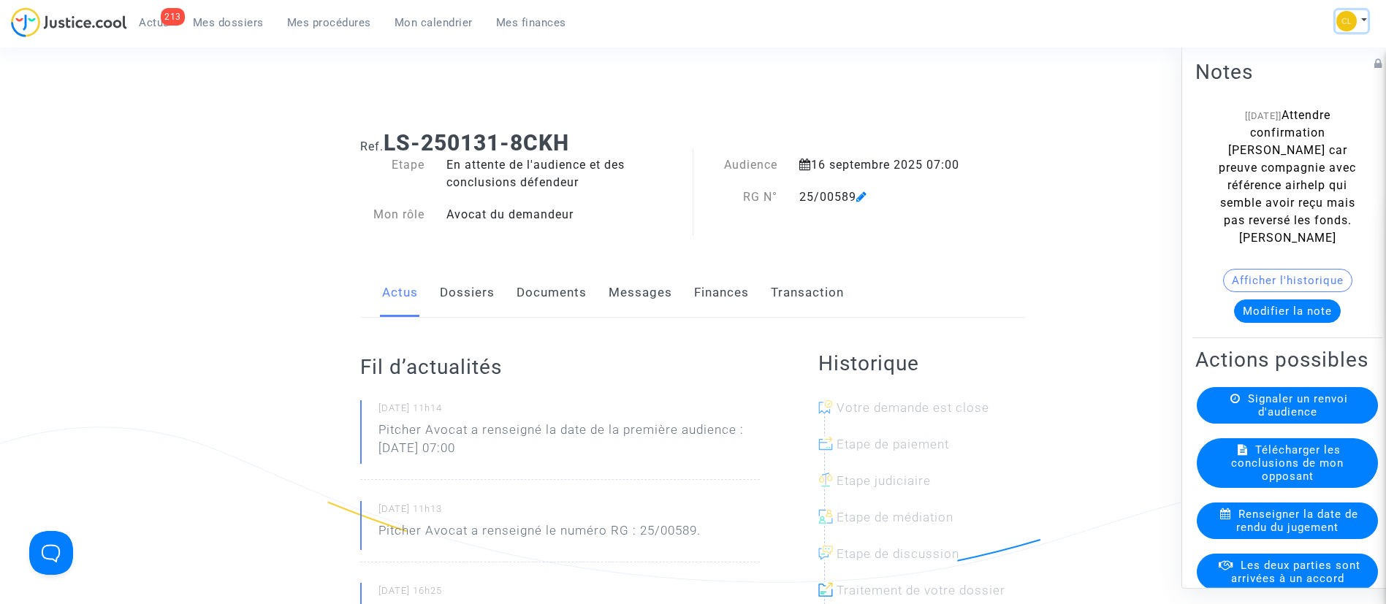
click at [1361, 30] on button at bounding box center [1351, 21] width 32 height 22
click at [1307, 71] on link "Changer de compte" at bounding box center [1293, 75] width 148 height 23
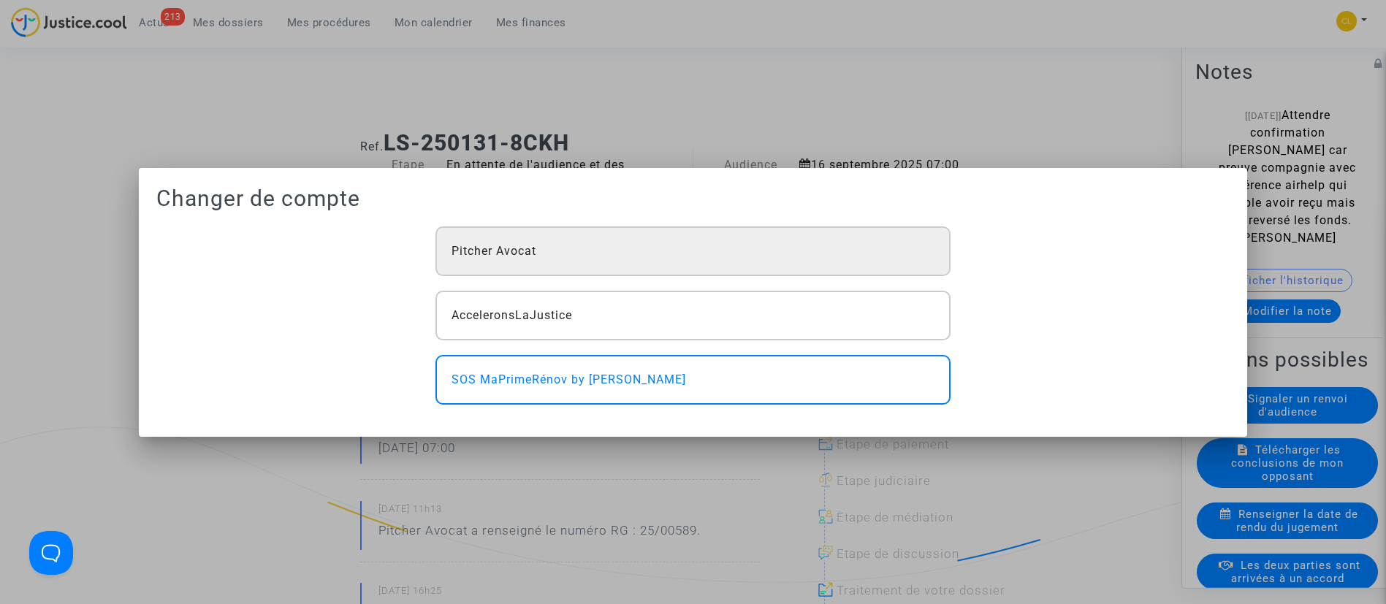
click at [562, 262] on div "Pitcher Avocat" at bounding box center [692, 251] width 515 height 50
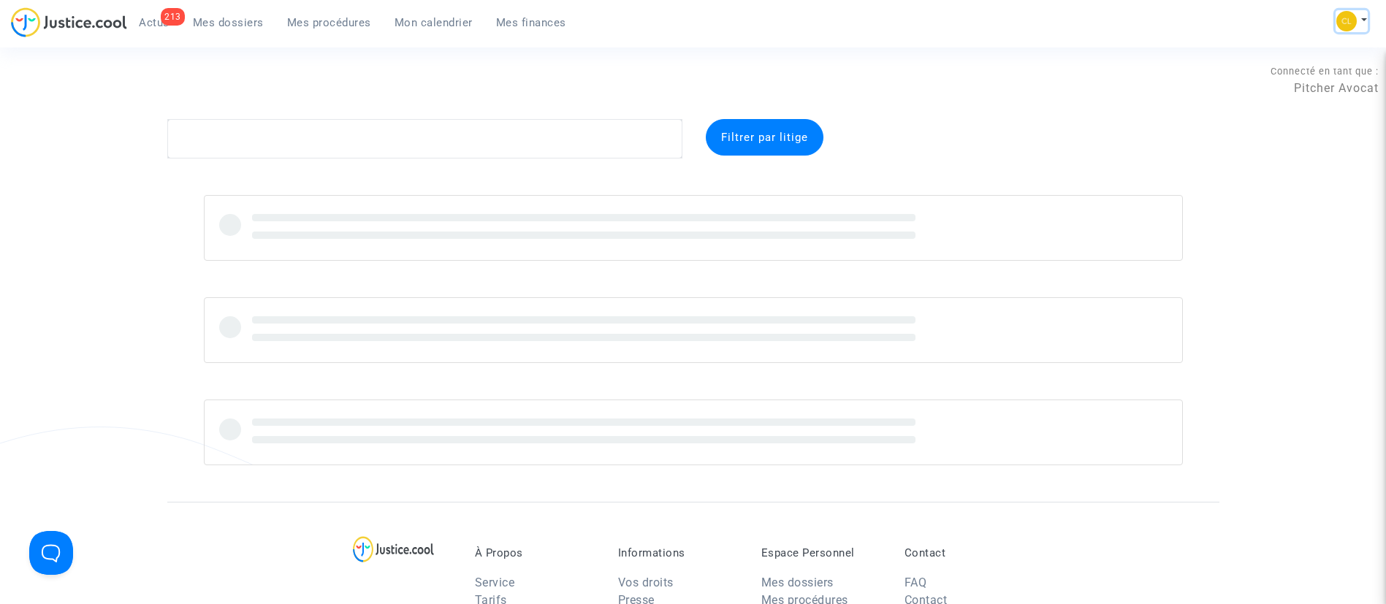
click at [1360, 20] on button at bounding box center [1351, 21] width 32 height 22
click at [1294, 75] on link "Changer de compte" at bounding box center [1293, 75] width 148 height 23
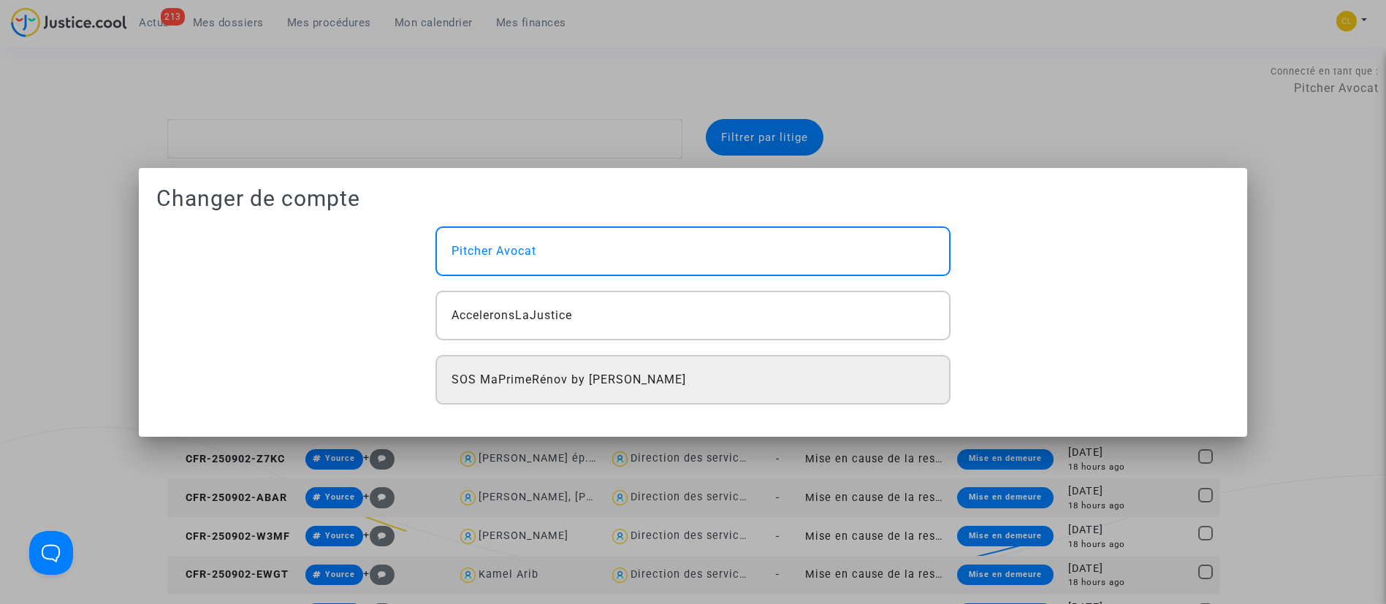
click at [557, 394] on div "SOS MaPrimeRénov by [PERSON_NAME]" at bounding box center [692, 380] width 515 height 50
